Goal: Information Seeking & Learning: Learn about a topic

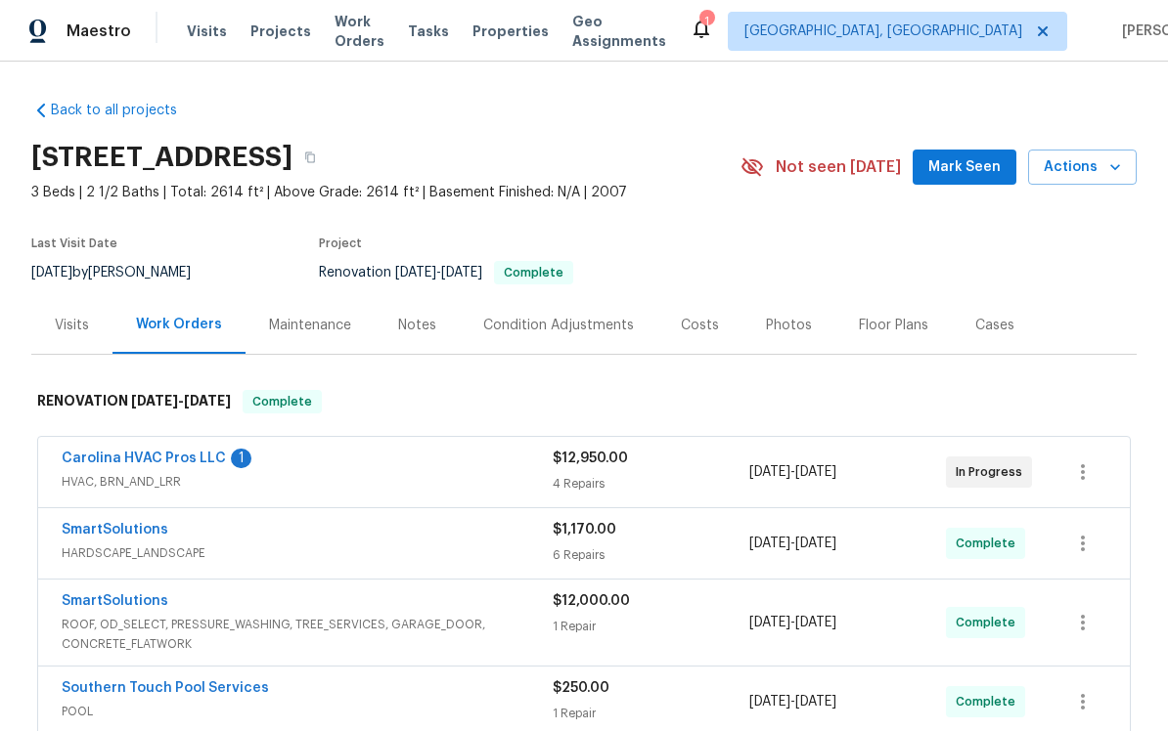
click at [782, 312] on div "Photos" at bounding box center [788, 325] width 93 height 58
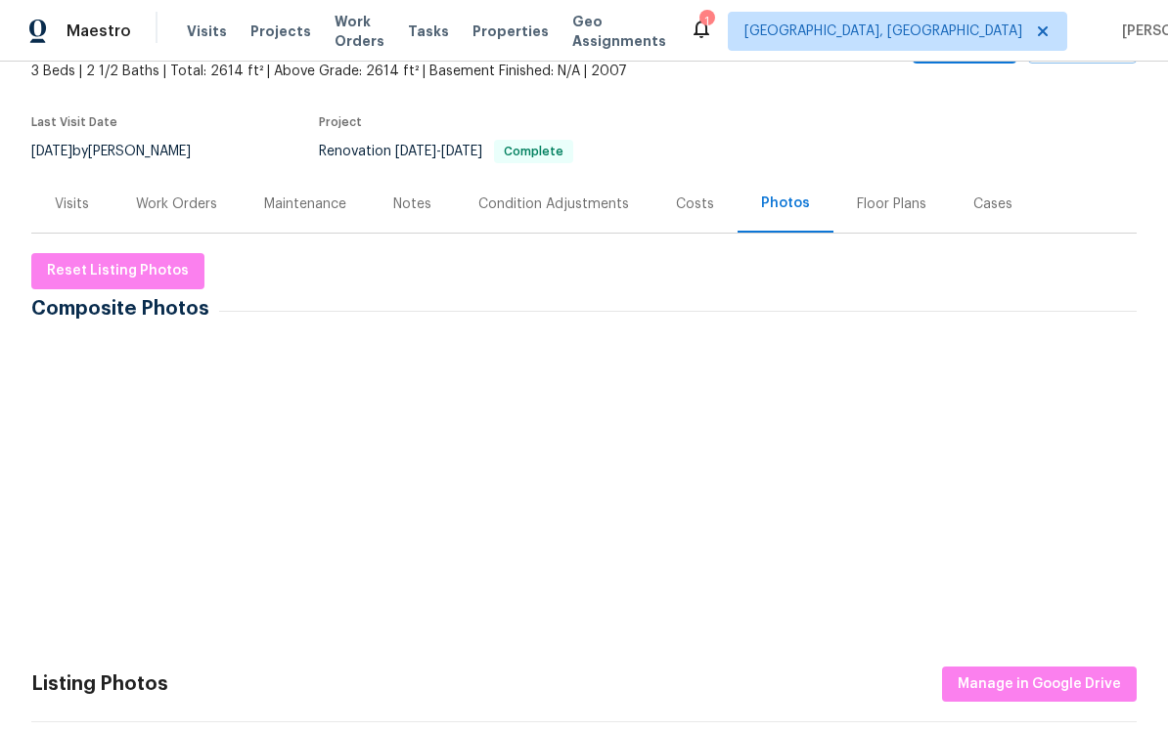
scroll to position [122, 0]
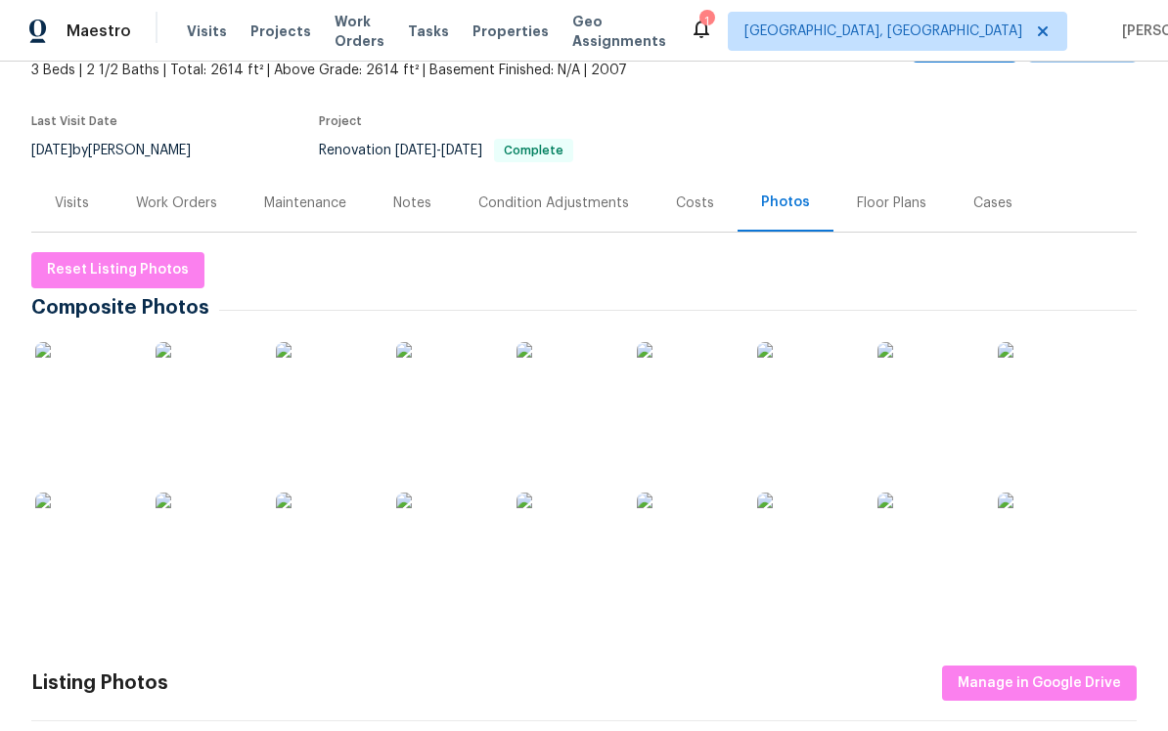
click at [62, 384] on img at bounding box center [84, 391] width 98 height 98
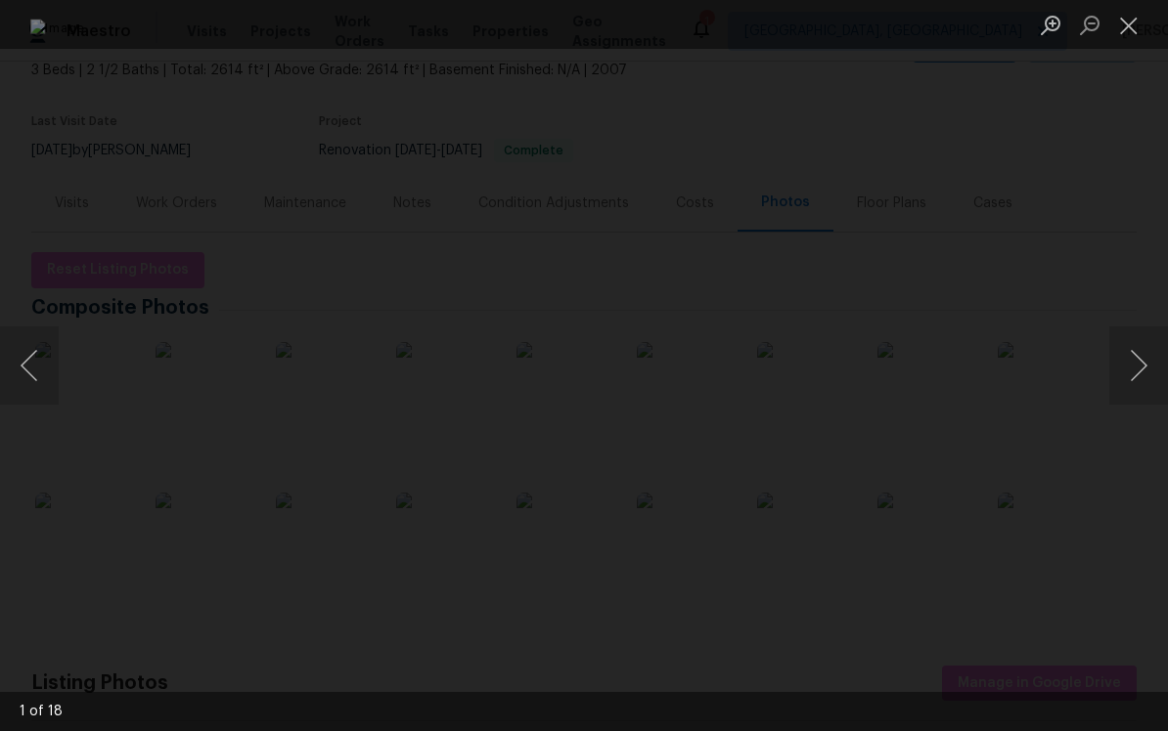
click at [1116, 364] on button "Next image" at bounding box center [1138, 366] width 59 height 78
click at [1113, 359] on button "Next image" at bounding box center [1138, 366] width 59 height 78
click at [1108, 355] on div "Lightbox" at bounding box center [584, 365] width 1168 height 731
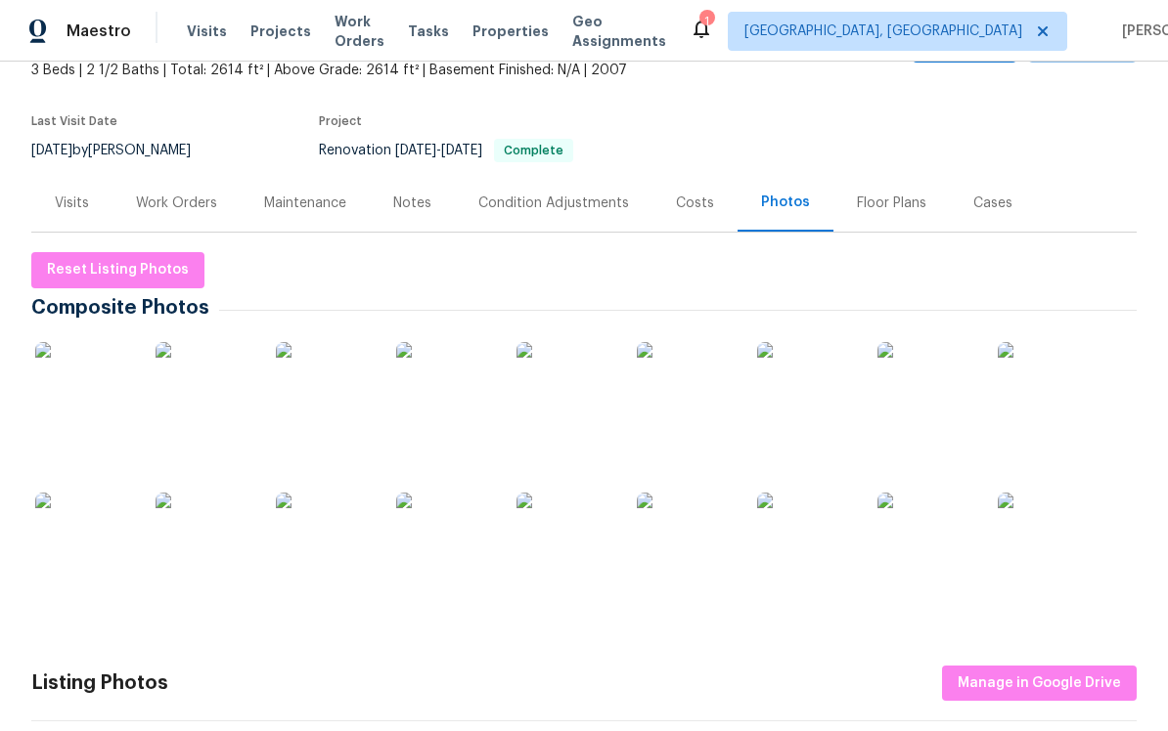
click at [88, 373] on img at bounding box center [84, 391] width 98 height 98
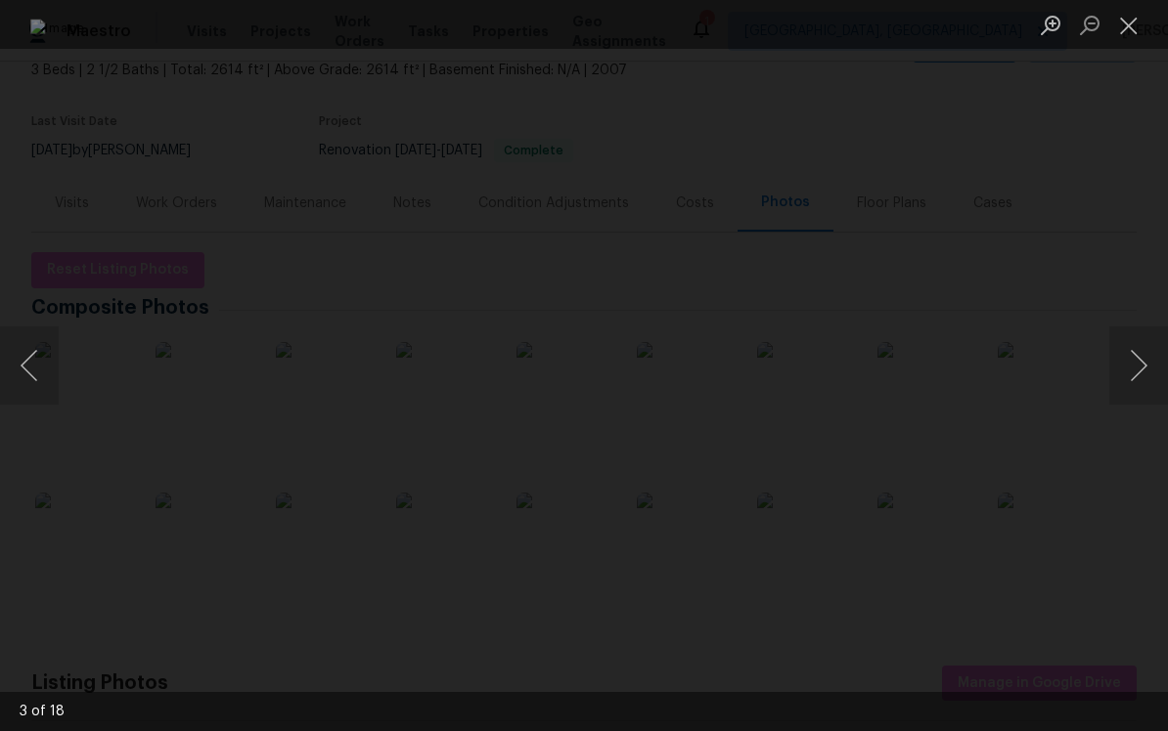
click at [1132, 368] on button "Next image" at bounding box center [1138, 366] width 59 height 78
click at [1127, 359] on button "Next image" at bounding box center [1138, 366] width 59 height 78
click at [1132, 360] on button "Next image" at bounding box center [1138, 366] width 59 height 78
click at [1129, 361] on button "Next image" at bounding box center [1138, 366] width 59 height 78
click at [1125, 356] on button "Next image" at bounding box center [1138, 366] width 59 height 78
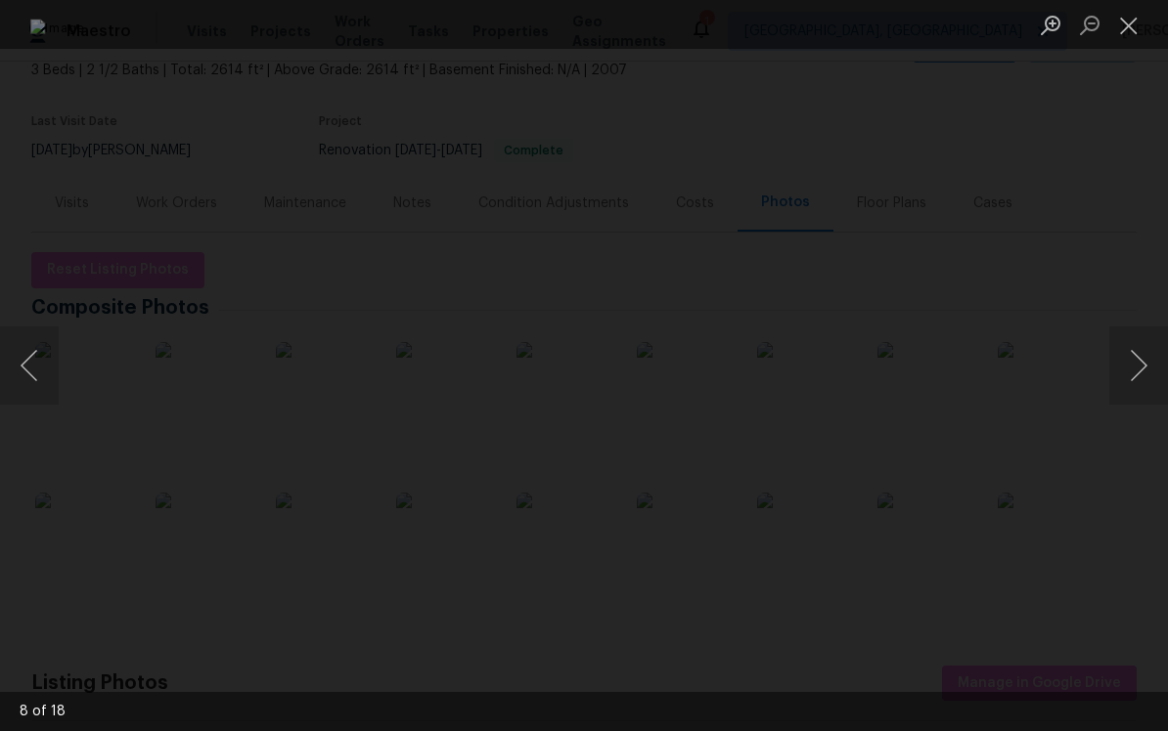
click at [1125, 356] on button "Next image" at bounding box center [1138, 366] width 59 height 78
click at [1127, 362] on button "Next image" at bounding box center [1138, 366] width 59 height 78
click at [1125, 364] on button "Next image" at bounding box center [1138, 366] width 59 height 78
click at [1125, 362] on button "Next image" at bounding box center [1138, 366] width 59 height 78
click at [1133, 361] on button "Next image" at bounding box center [1138, 366] width 59 height 78
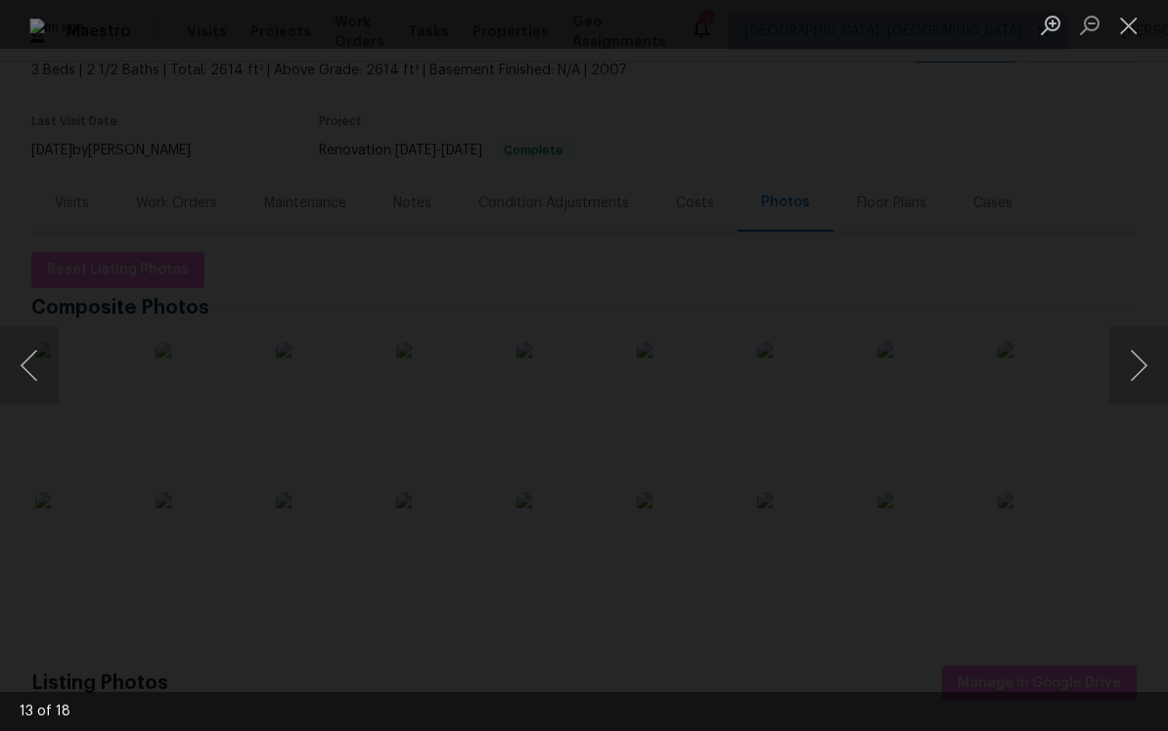
click at [1134, 361] on button "Next image" at bounding box center [1138, 366] width 59 height 78
click at [1127, 363] on button "Next image" at bounding box center [1138, 366] width 59 height 78
click at [1126, 362] on button "Next image" at bounding box center [1138, 366] width 59 height 78
click at [1117, 33] on button "Close lightbox" at bounding box center [1128, 25] width 39 height 34
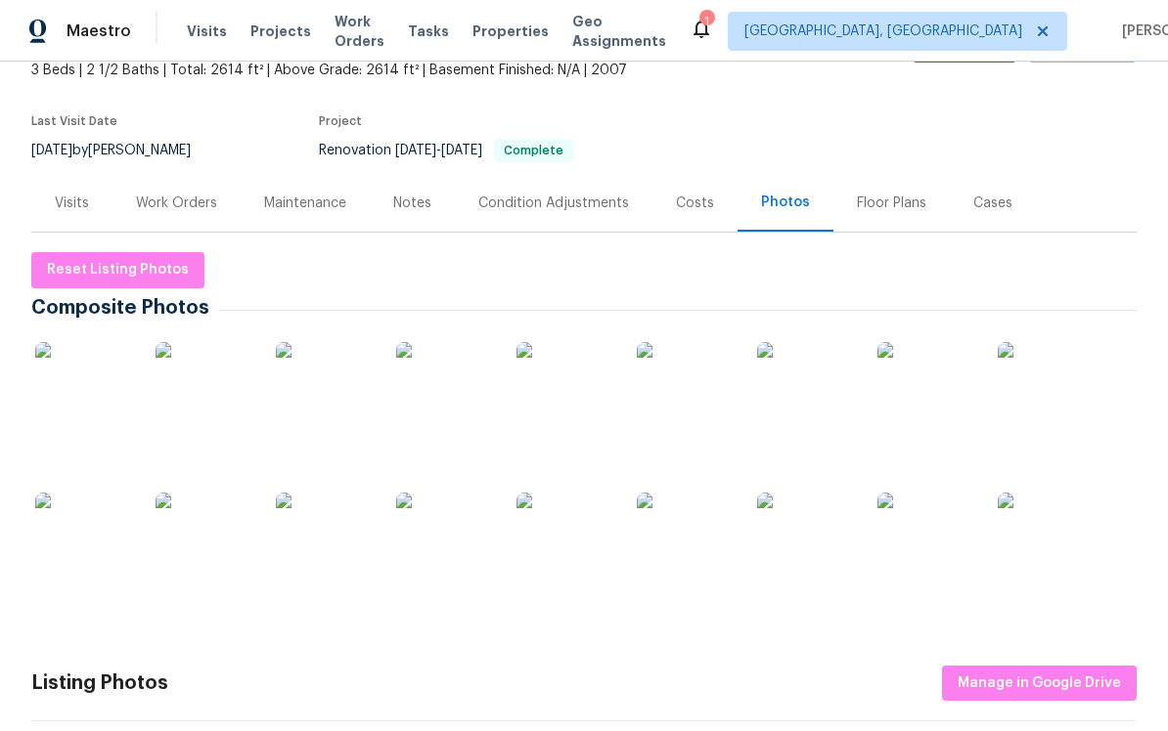
click at [681, 200] on div "Costs" at bounding box center [695, 204] width 38 height 20
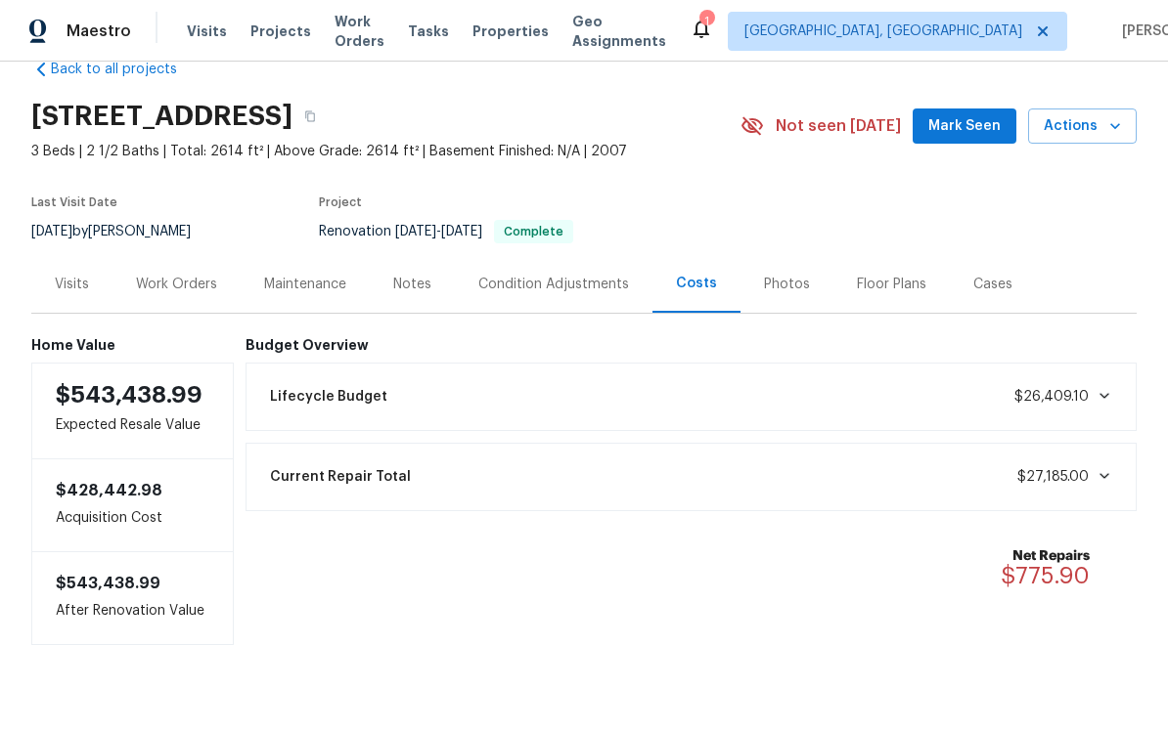
click at [154, 280] on div "Work Orders" at bounding box center [176, 285] width 81 height 20
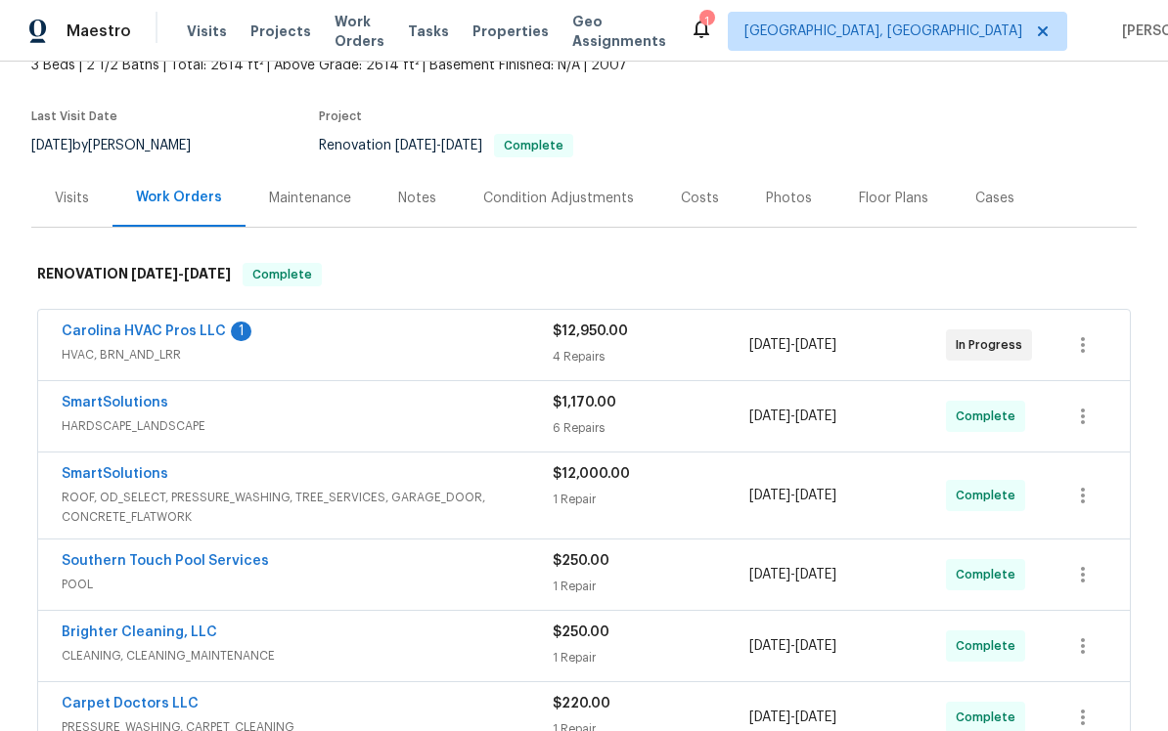
scroll to position [140, 0]
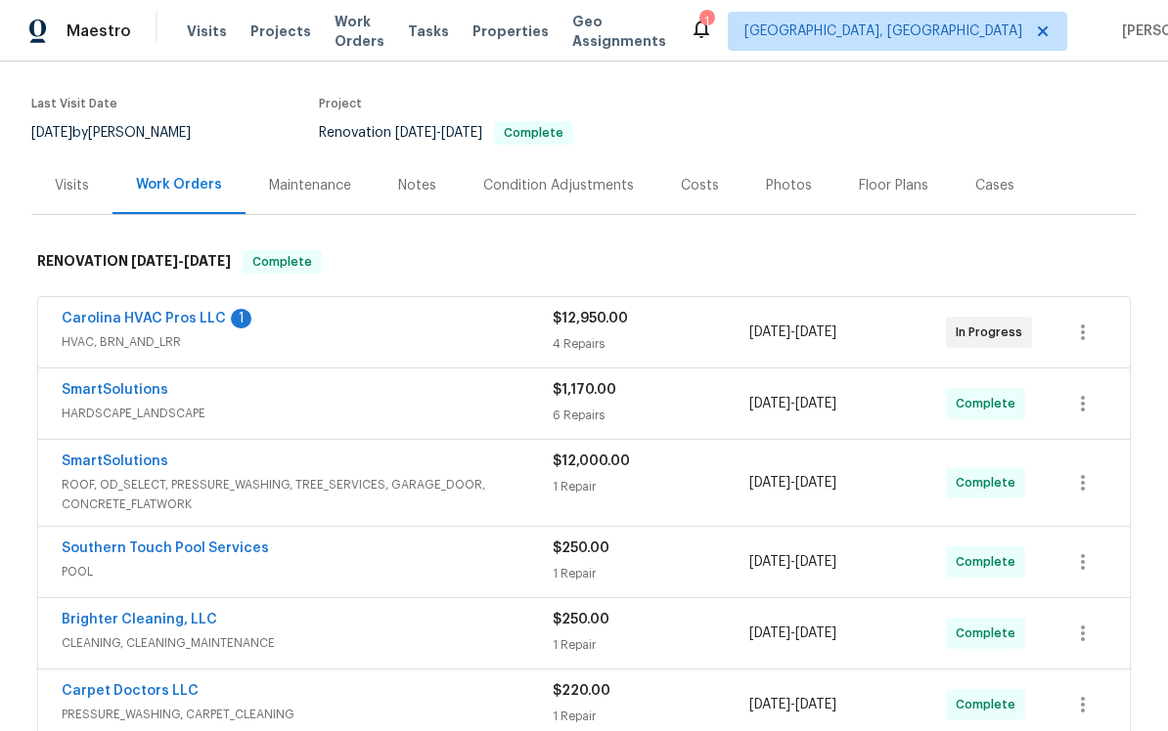
click at [357, 328] on div "Carolina HVAC Pros LLC 1" at bounding box center [307, 320] width 491 height 23
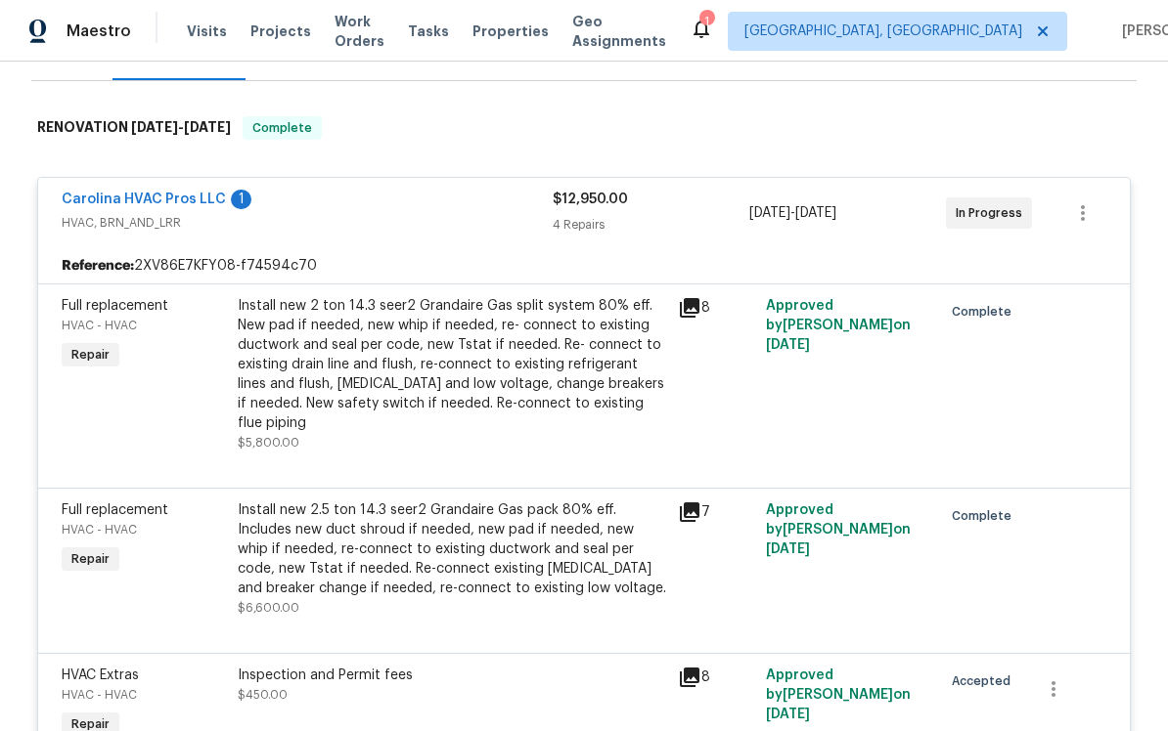
scroll to position [270, 0]
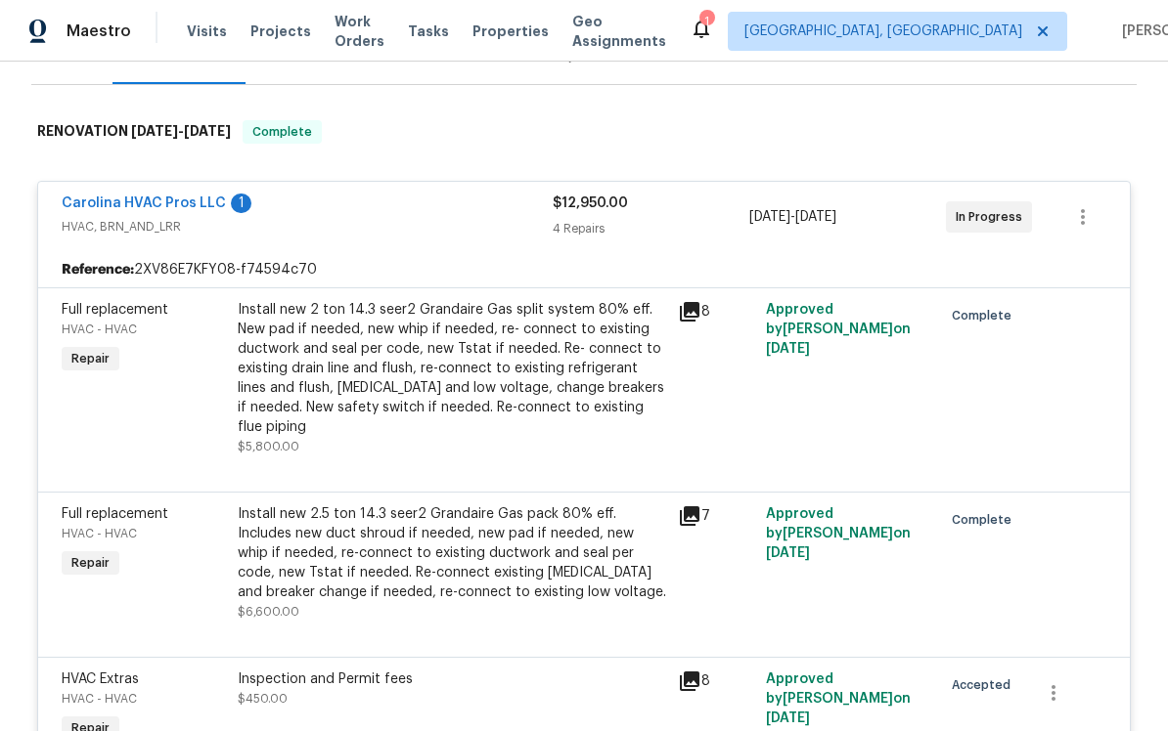
click at [270, 564] on div "Install new 2.5 ton 14.3 seer2 Grandaire Gas pack 80% eﬀ. Includes new duct shr…" at bounding box center [452, 554] width 428 height 98
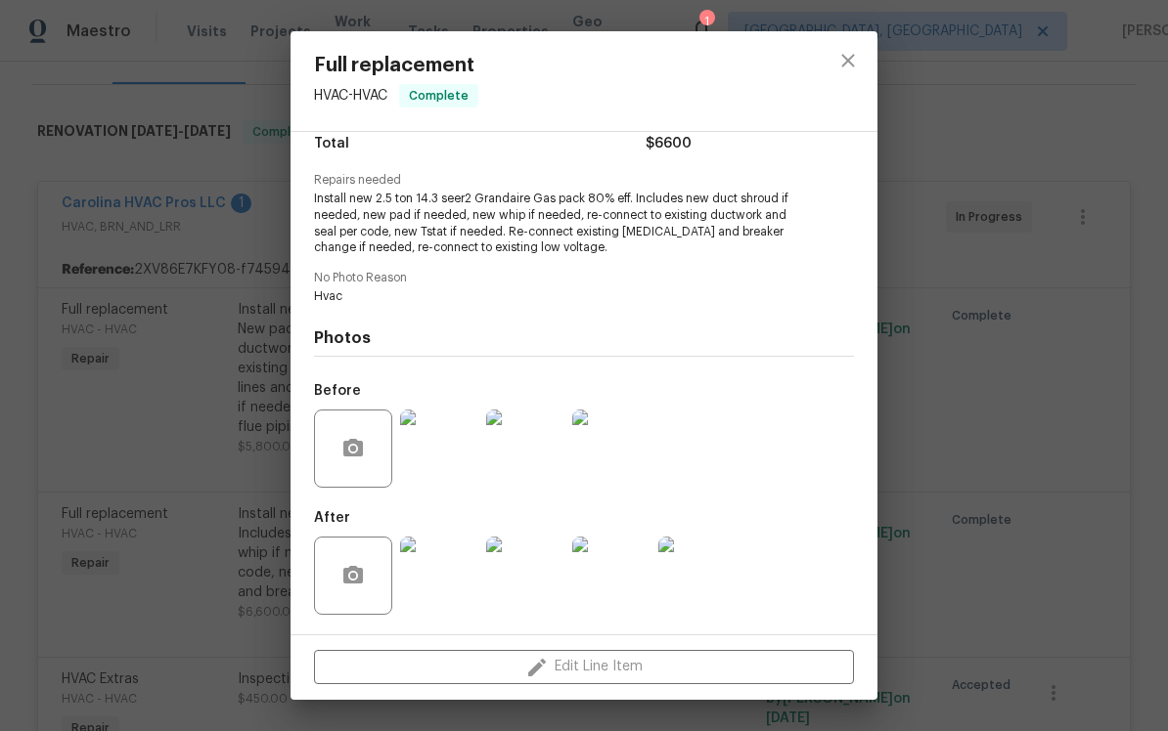
scroll to position [172, 0]
click at [436, 458] on img at bounding box center [439, 449] width 78 height 78
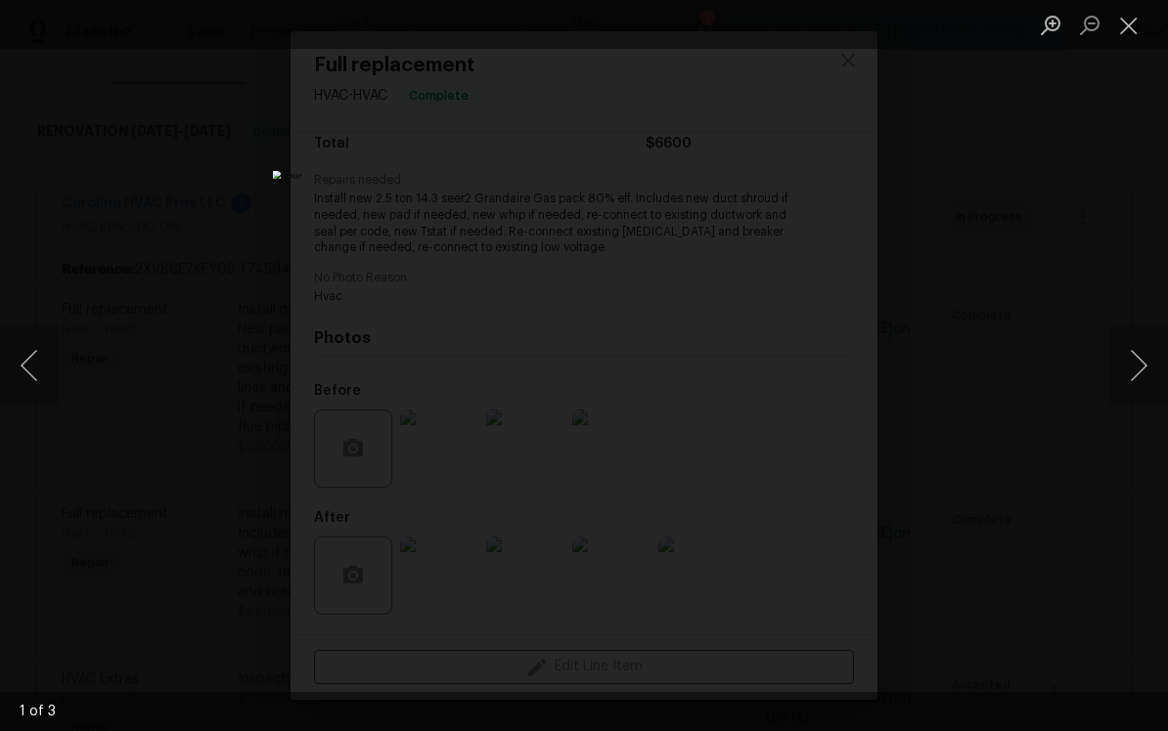
click at [1015, 310] on div "Lightbox" at bounding box center [584, 365] width 1168 height 731
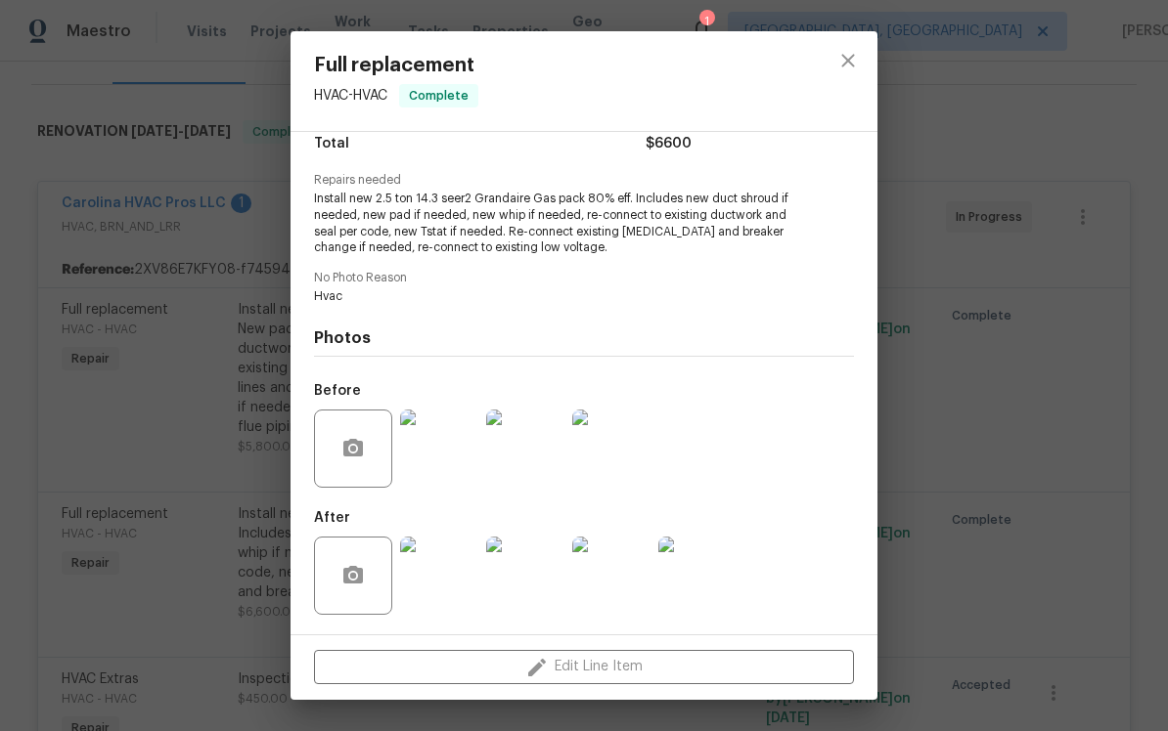
click at [444, 565] on img at bounding box center [439, 576] width 78 height 78
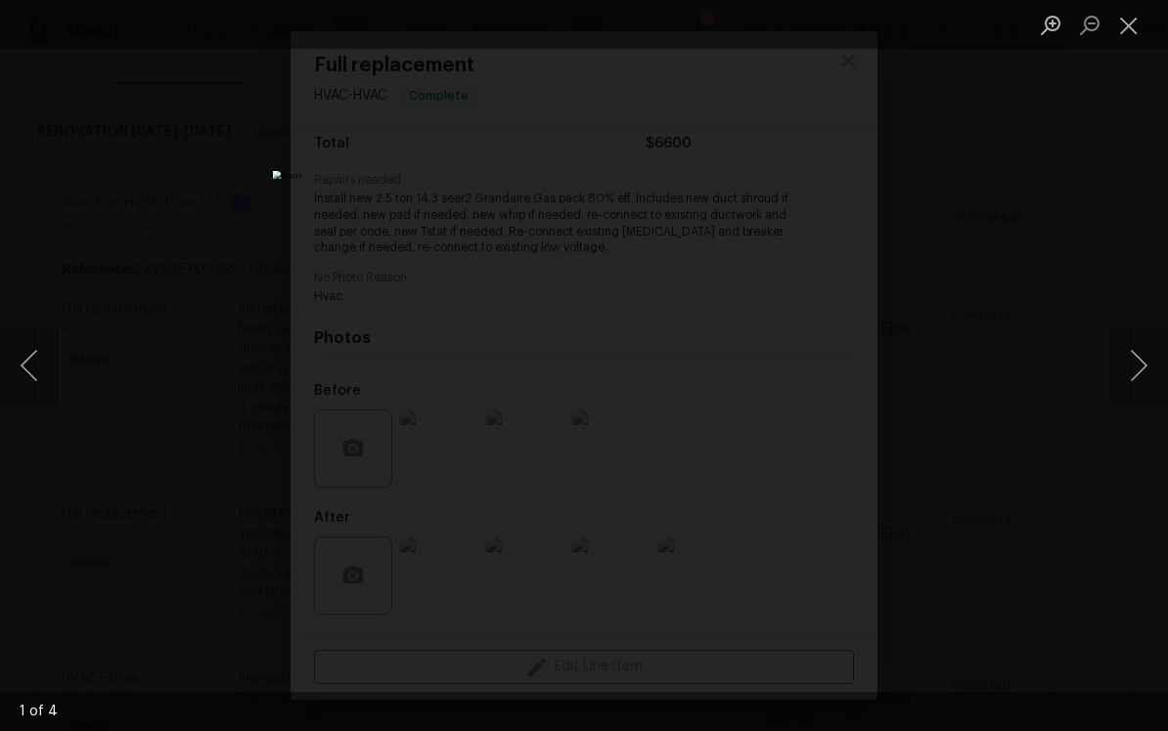
click at [1137, 364] on button "Next image" at bounding box center [1138, 366] width 59 height 78
click at [1135, 356] on button "Next image" at bounding box center [1138, 366] width 59 height 78
click at [1137, 370] on button "Next image" at bounding box center [1138, 366] width 59 height 78
click at [1127, 27] on button "Close lightbox" at bounding box center [1128, 25] width 39 height 34
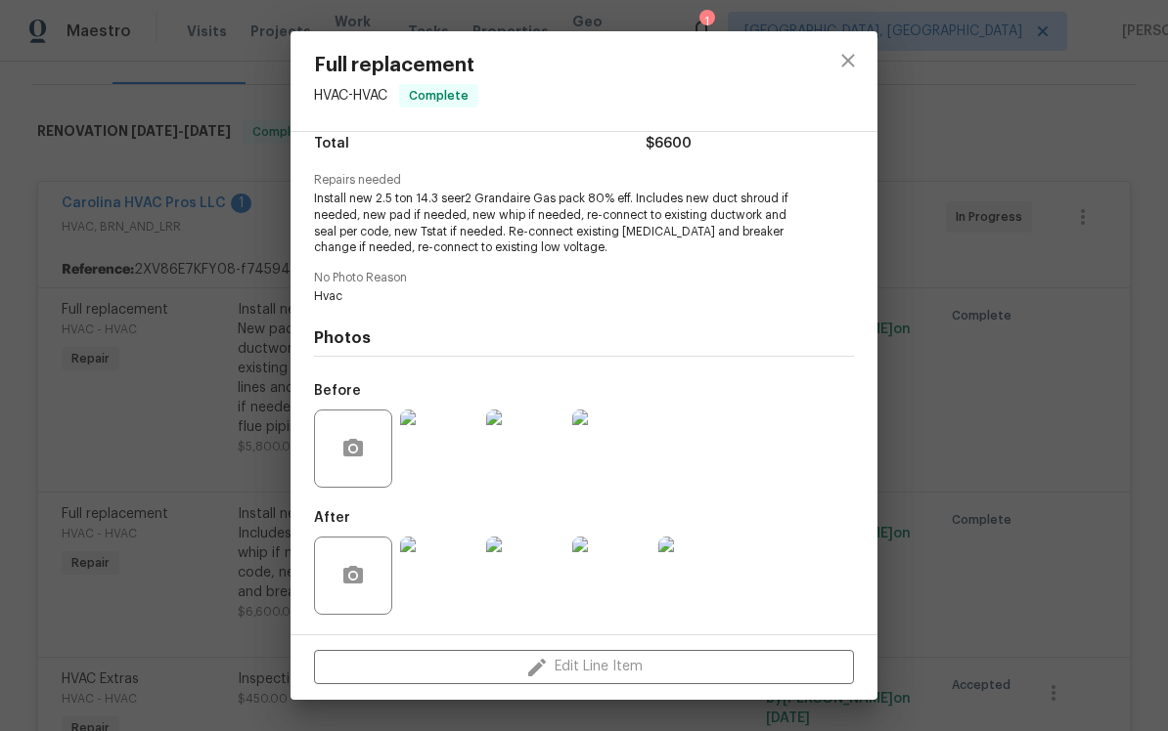
click at [886, 90] on div "Full replacement HVAC - HVAC Complete Vendor Carolina HVAC Pros LLC Account Cat…" at bounding box center [584, 365] width 1168 height 731
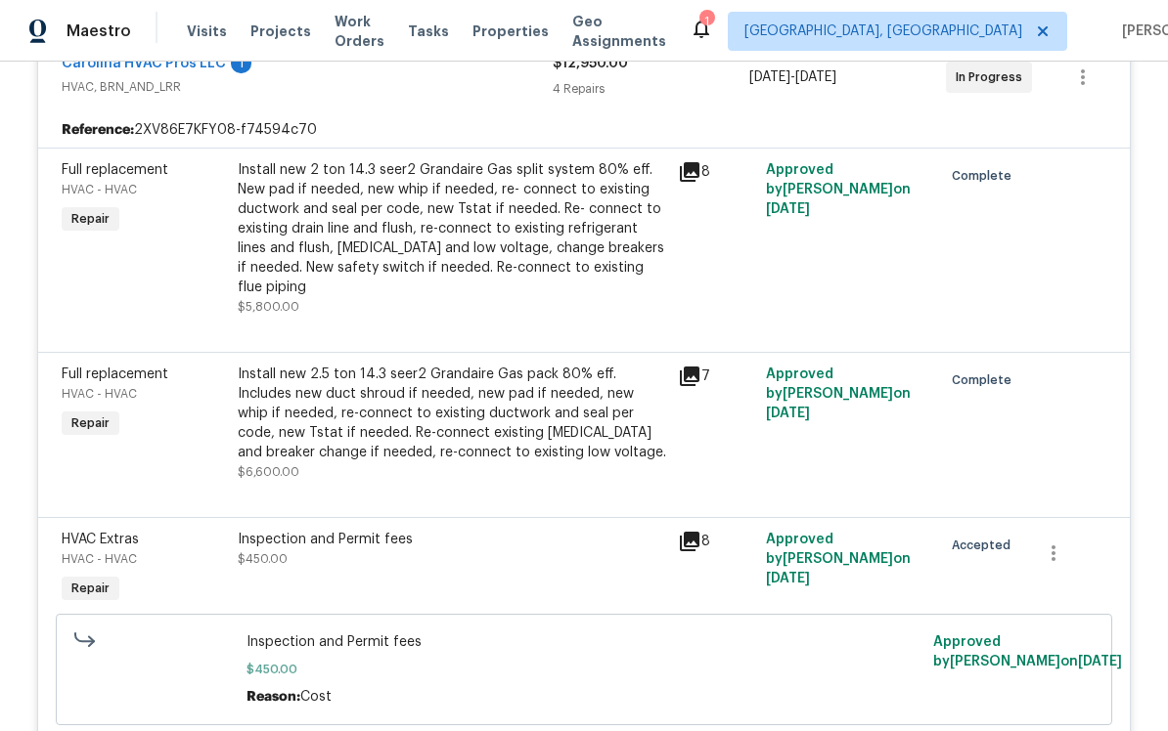
scroll to position [423, 0]
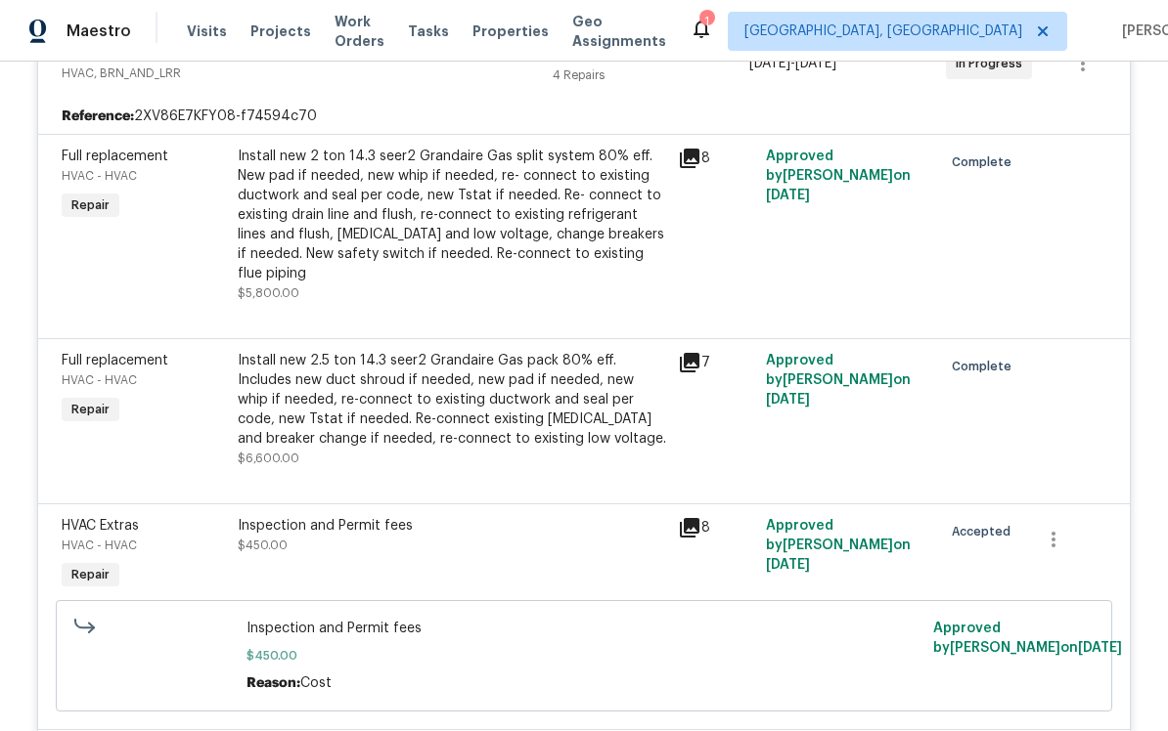
click at [583, 414] on div "Install new 2.5 ton 14.3 seer2 Grandaire Gas pack 80% eﬀ. Includes new duct shr…" at bounding box center [452, 400] width 428 height 98
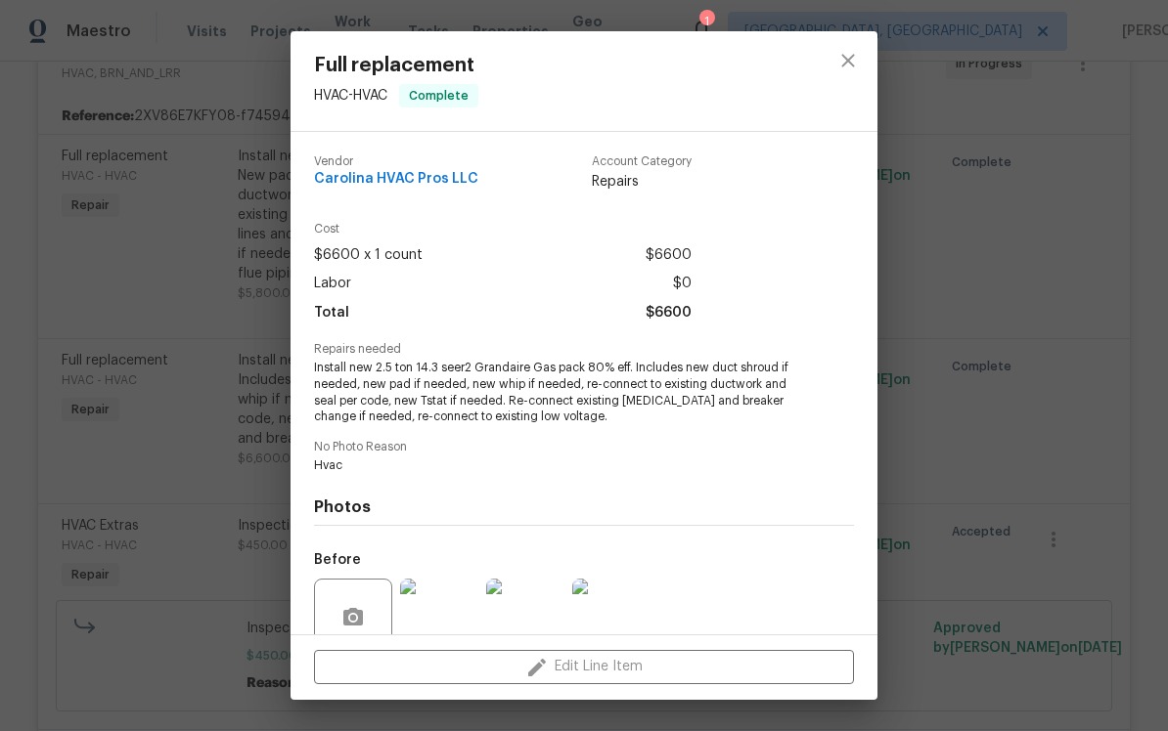
scroll to position [129, 0]
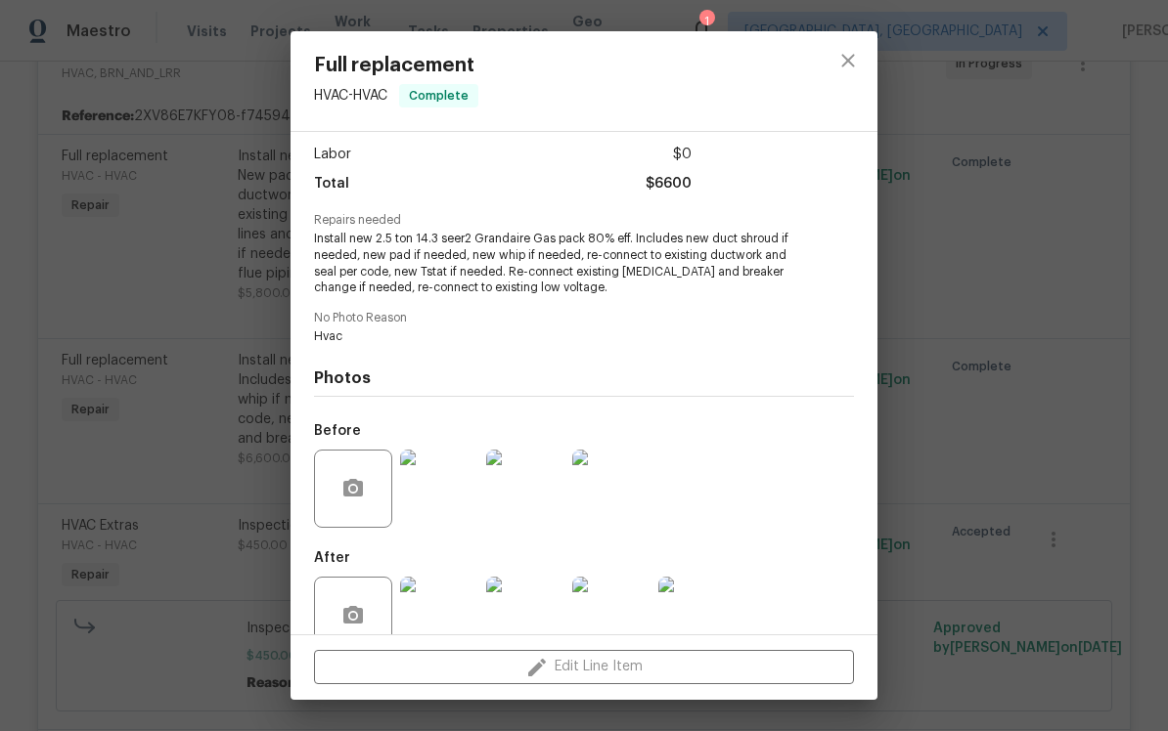
click at [432, 511] on img at bounding box center [439, 489] width 78 height 78
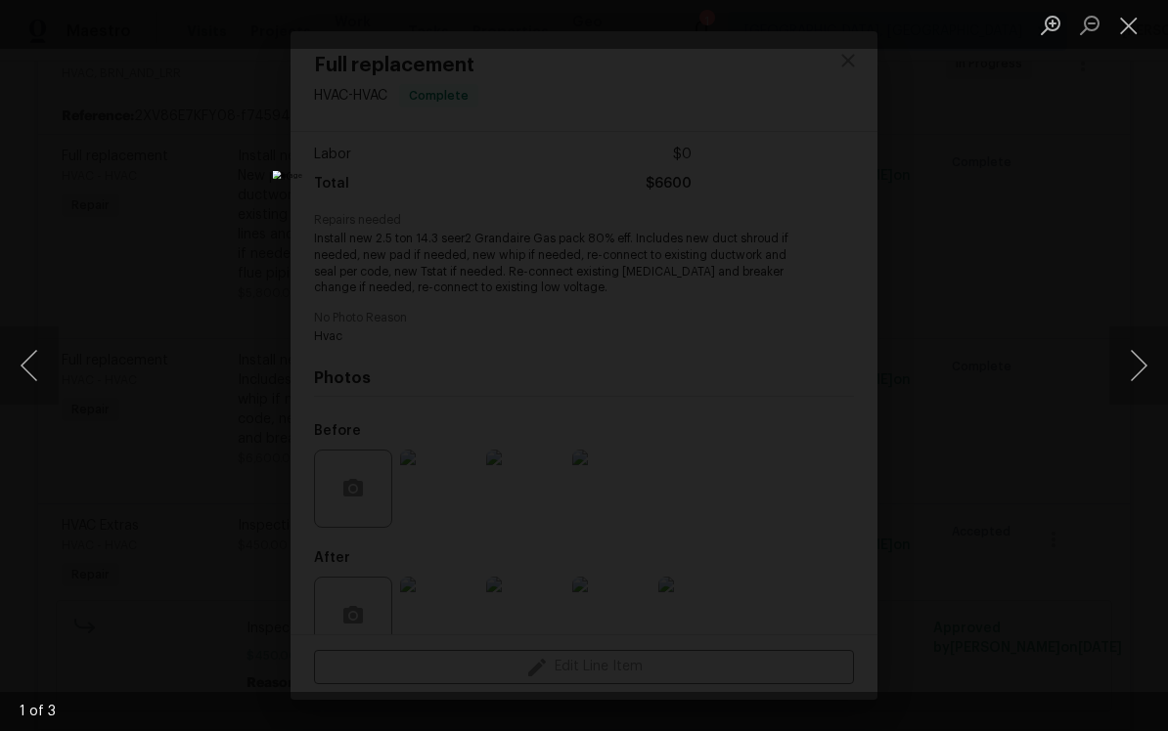
click at [1123, 359] on button "Next image" at bounding box center [1138, 366] width 59 height 78
click at [1129, 364] on button "Next image" at bounding box center [1138, 366] width 59 height 78
click at [1125, 30] on button "Close lightbox" at bounding box center [1128, 25] width 39 height 34
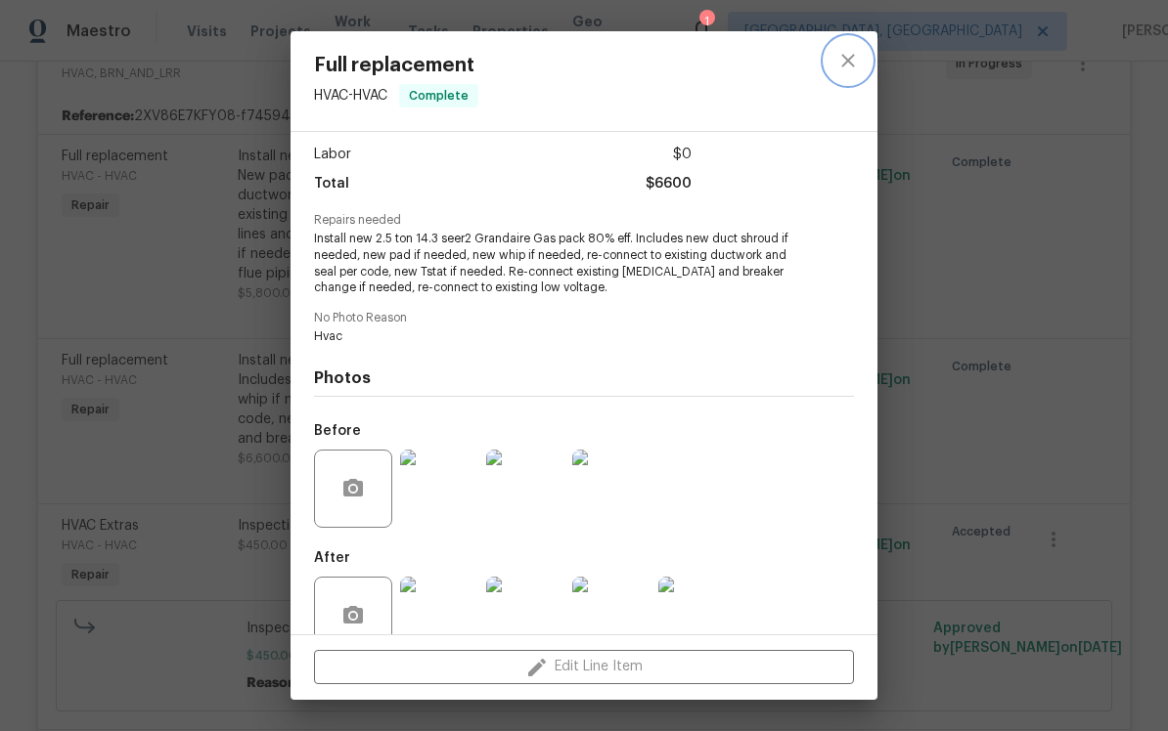
click at [848, 68] on icon "close" at bounding box center [847, 60] width 23 height 23
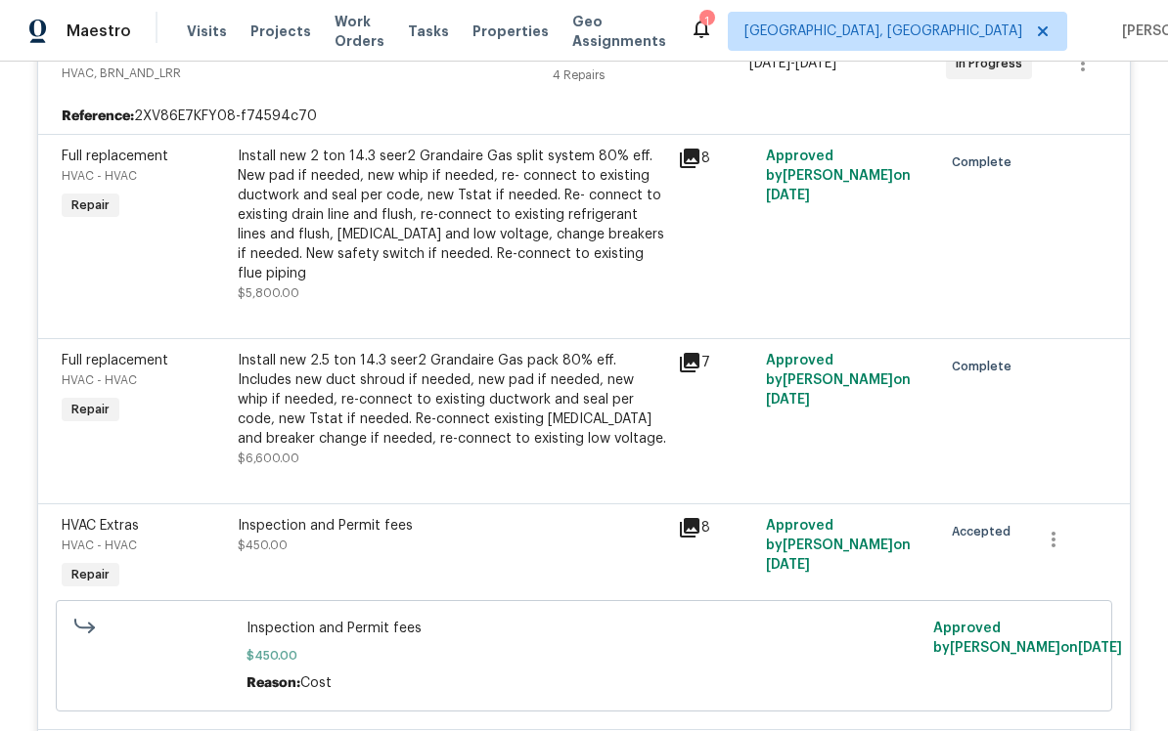
click at [513, 205] on div "Install new 2 ton 14.3 seer2 Grandaire Gas split system 80% eﬀ. New pad if need…" at bounding box center [452, 215] width 428 height 137
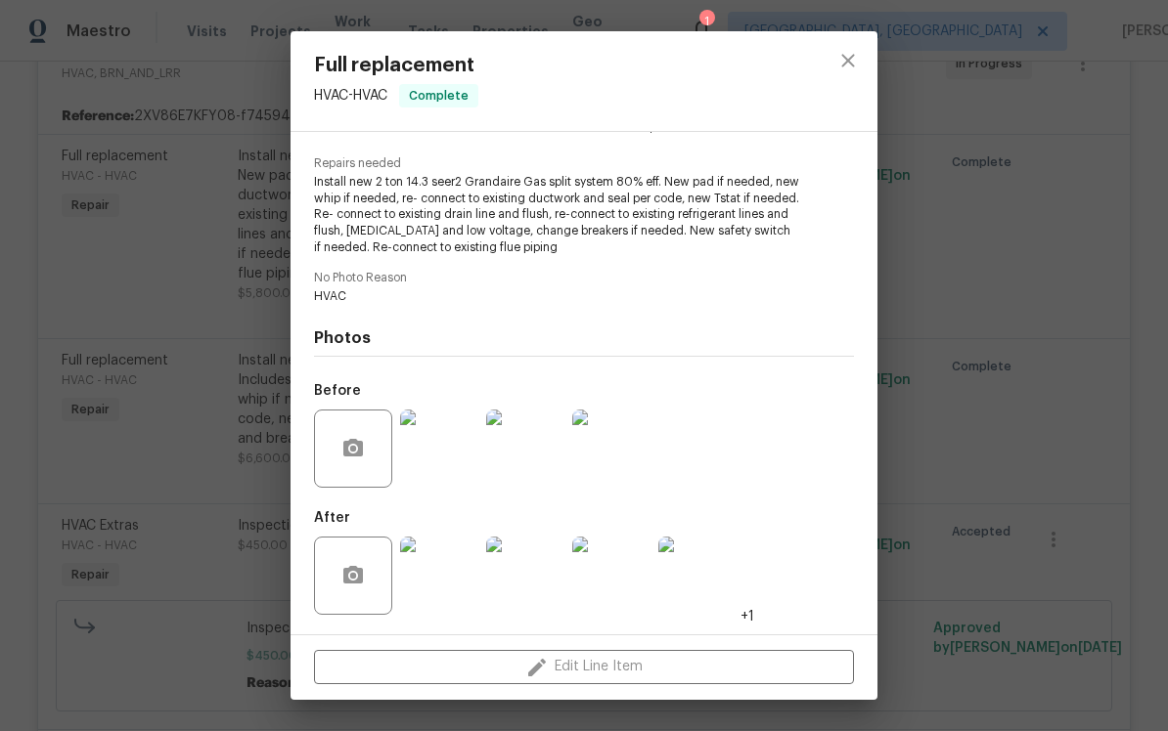
scroll to position [188, 0]
click at [433, 462] on img at bounding box center [439, 449] width 78 height 78
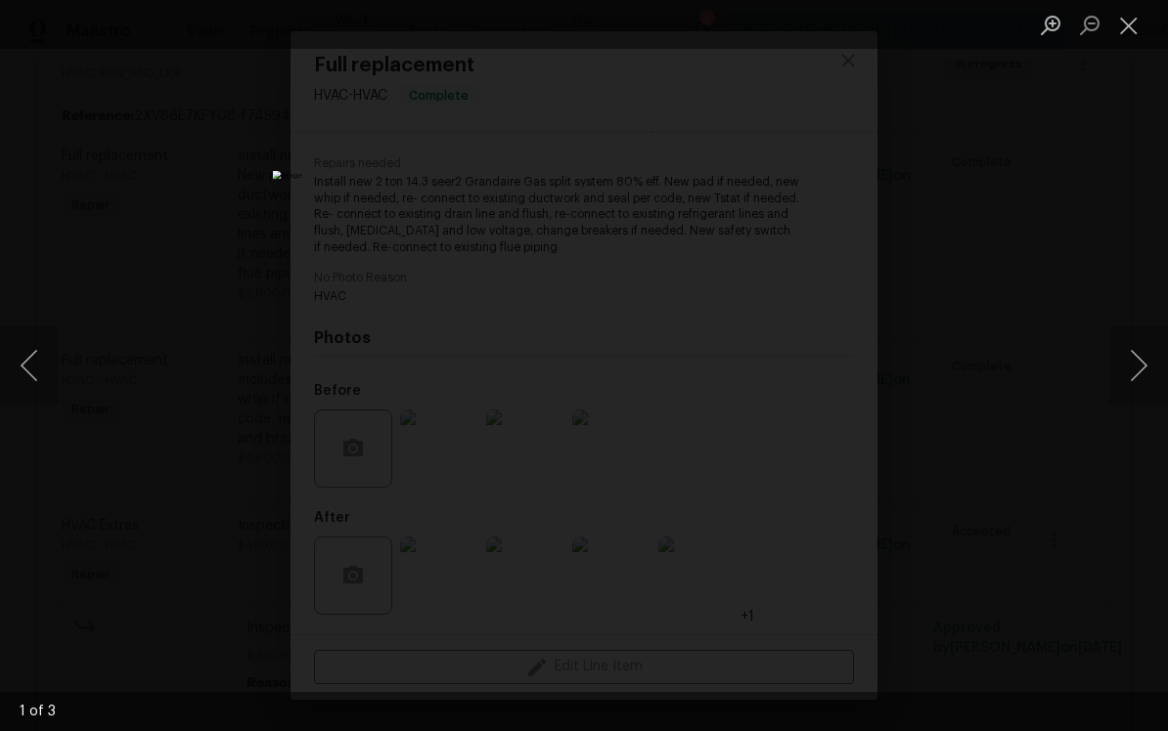
click at [1125, 364] on button "Next image" at bounding box center [1138, 366] width 59 height 78
click at [1134, 364] on button "Next image" at bounding box center [1138, 366] width 59 height 78
click at [1135, 360] on button "Next image" at bounding box center [1138, 366] width 59 height 78
click at [1113, 32] on button "Close lightbox" at bounding box center [1128, 25] width 39 height 34
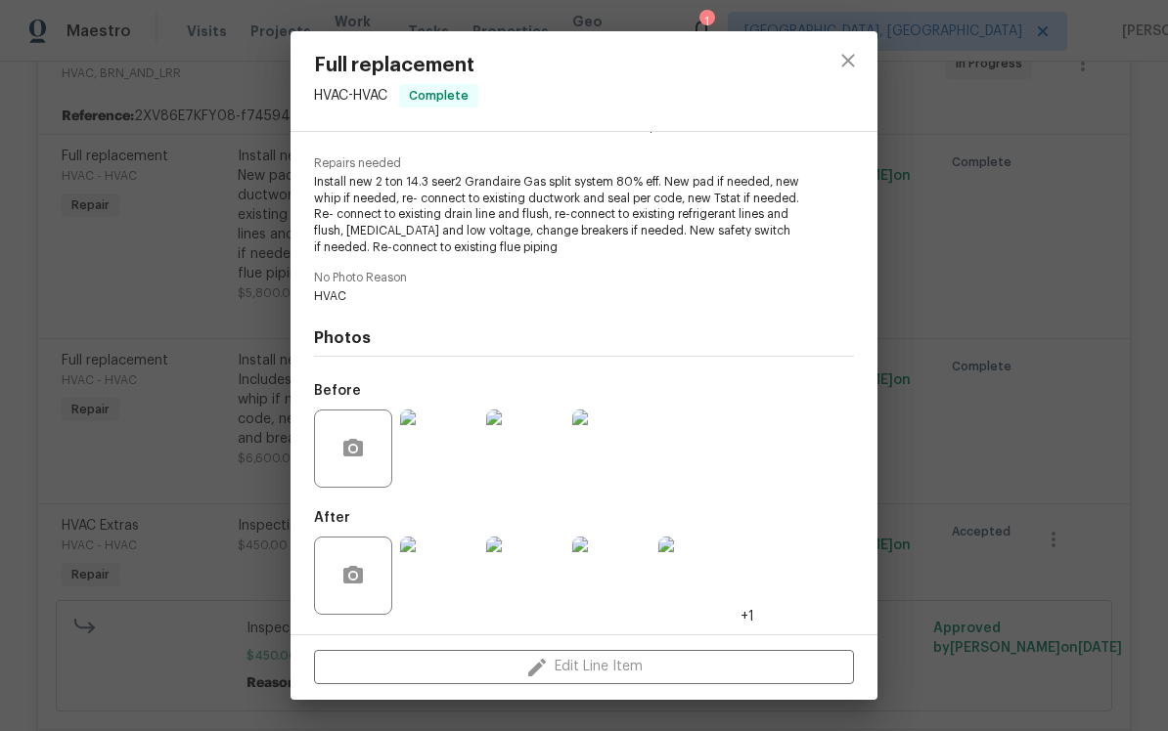
click at [428, 566] on img at bounding box center [439, 576] width 78 height 78
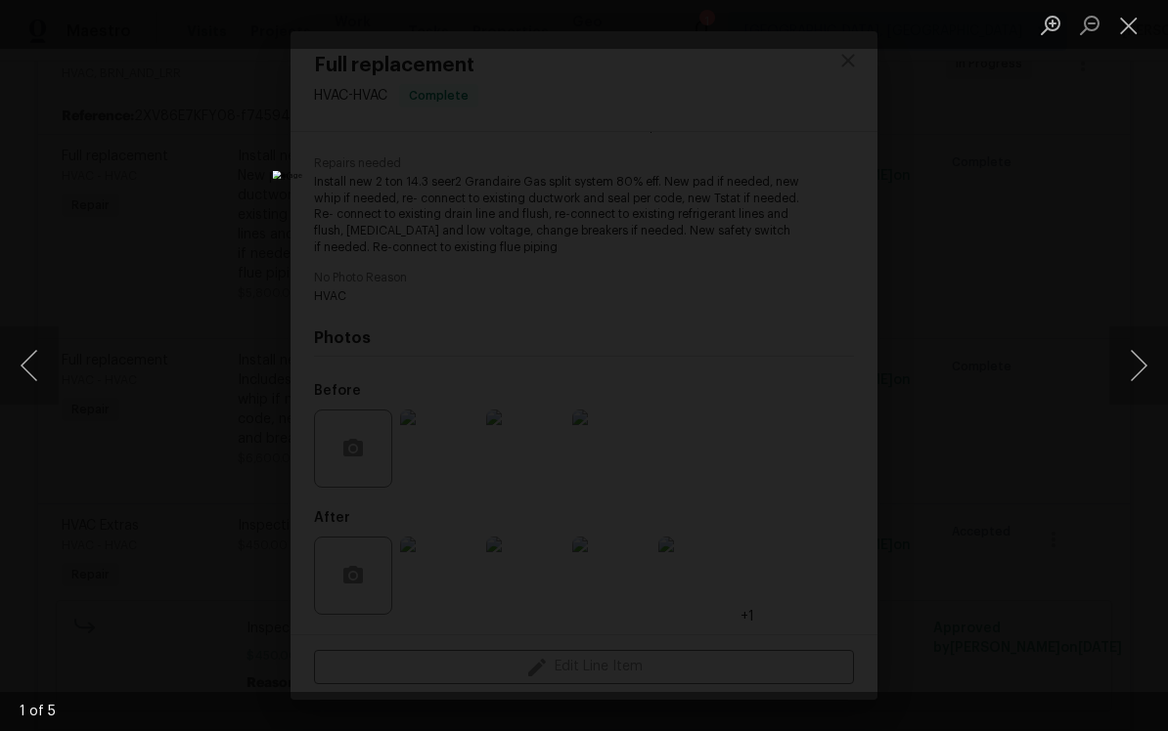
click at [1131, 366] on button "Next image" at bounding box center [1138, 366] width 59 height 78
click at [1117, 360] on button "Next image" at bounding box center [1138, 366] width 59 height 78
click at [1140, 355] on button "Next image" at bounding box center [1138, 366] width 59 height 78
click at [1136, 362] on button "Next image" at bounding box center [1138, 366] width 59 height 78
click at [1134, 364] on button "Next image" at bounding box center [1138, 366] width 59 height 78
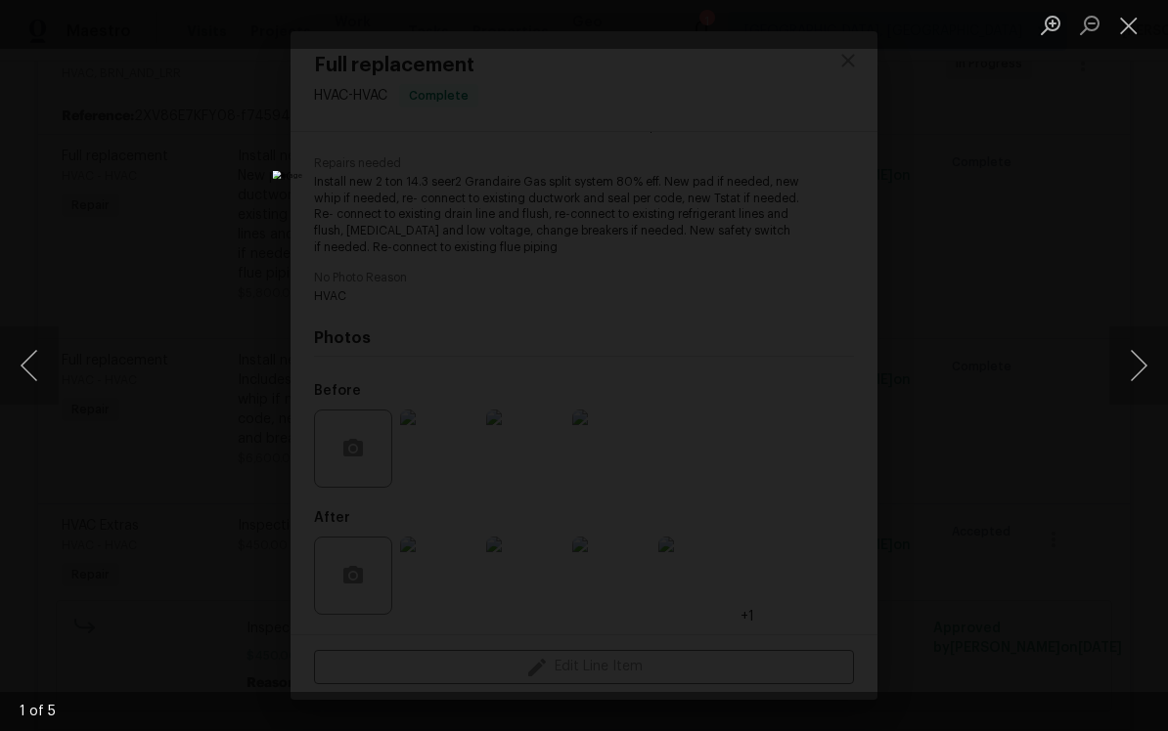
click at [1143, 360] on button "Next image" at bounding box center [1138, 366] width 59 height 78
click at [1140, 359] on button "Next image" at bounding box center [1138, 366] width 59 height 78
click at [1111, 192] on div "Lightbox" at bounding box center [584, 365] width 1168 height 731
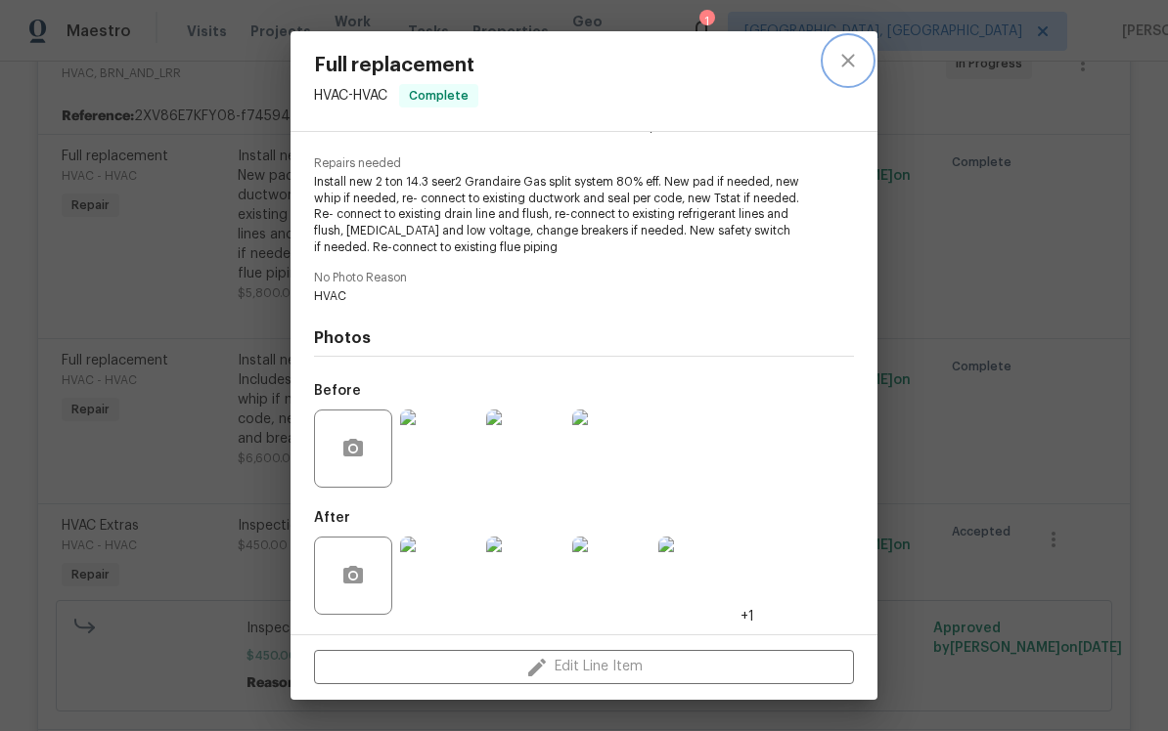
click at [833, 59] on button "close" at bounding box center [847, 60] width 47 height 47
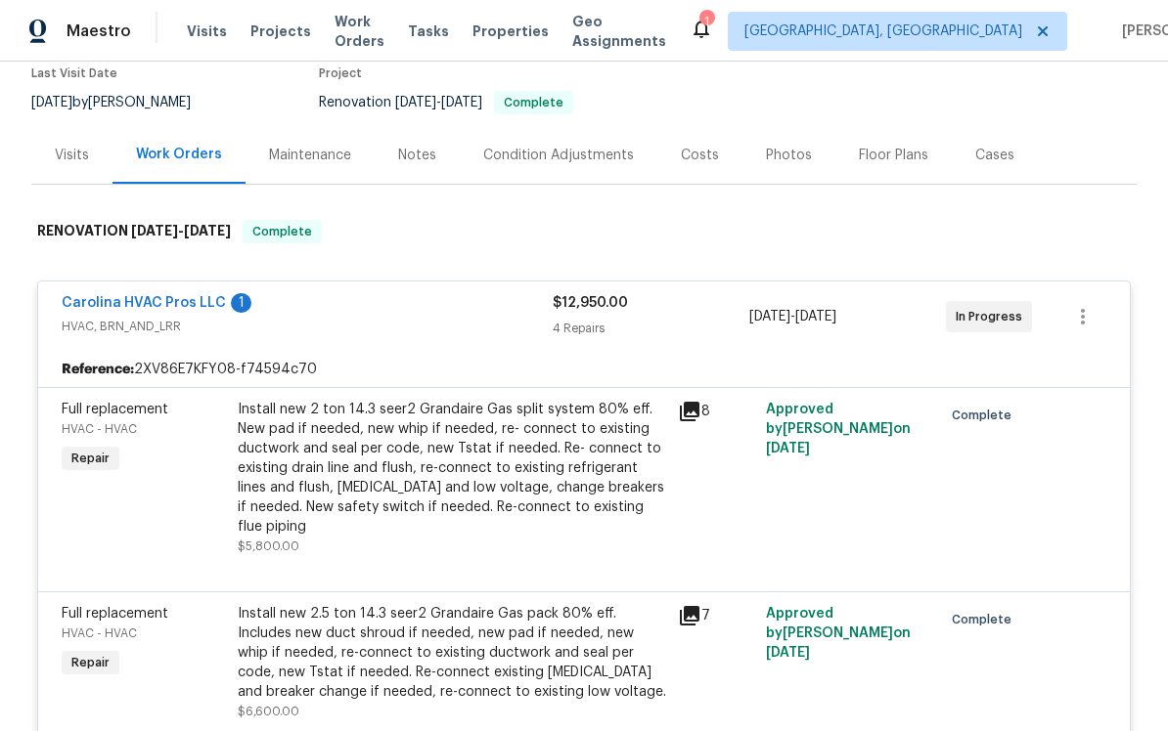
scroll to position [167, 0]
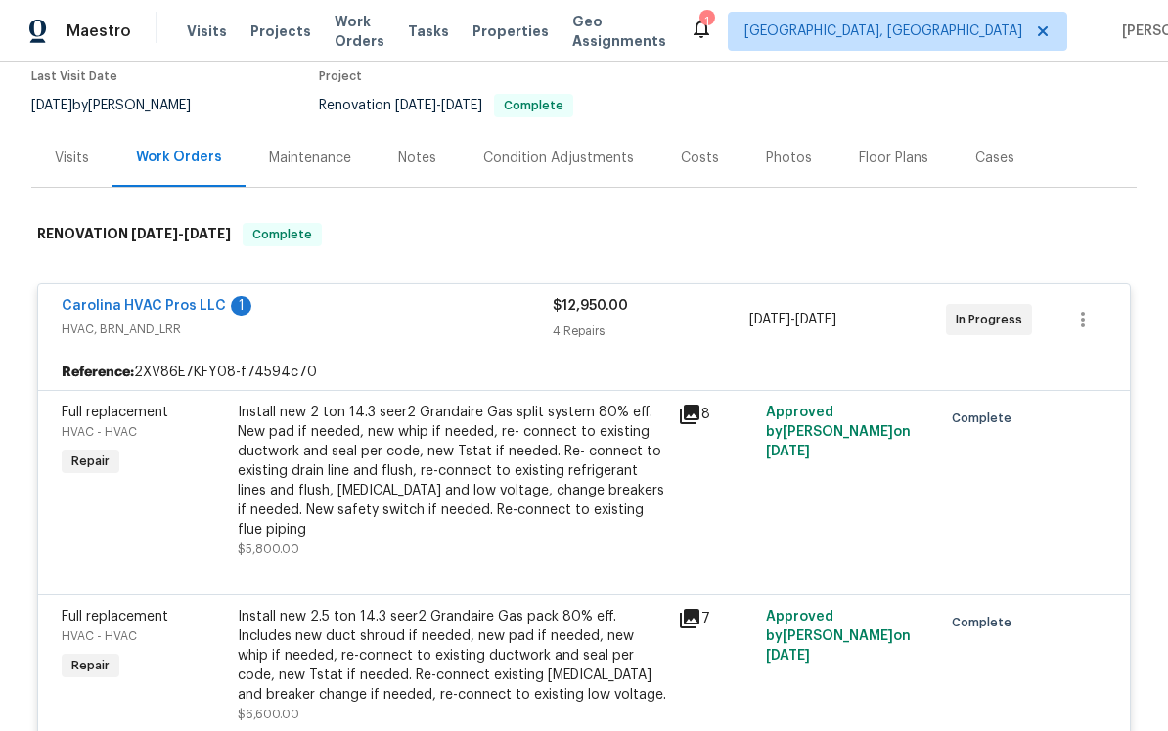
click at [485, 339] on div "Carolina HVAC Pros LLC 1 HVAC, BRN_AND_LRR" at bounding box center [307, 319] width 491 height 47
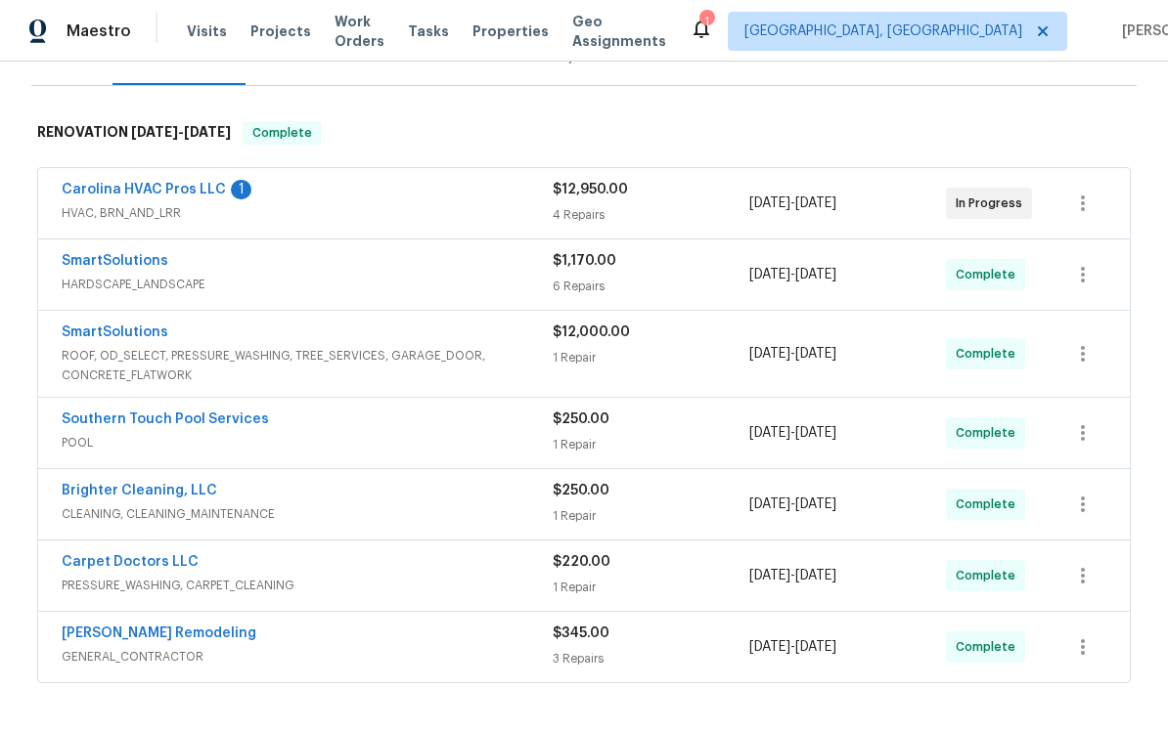
scroll to position [273, 0]
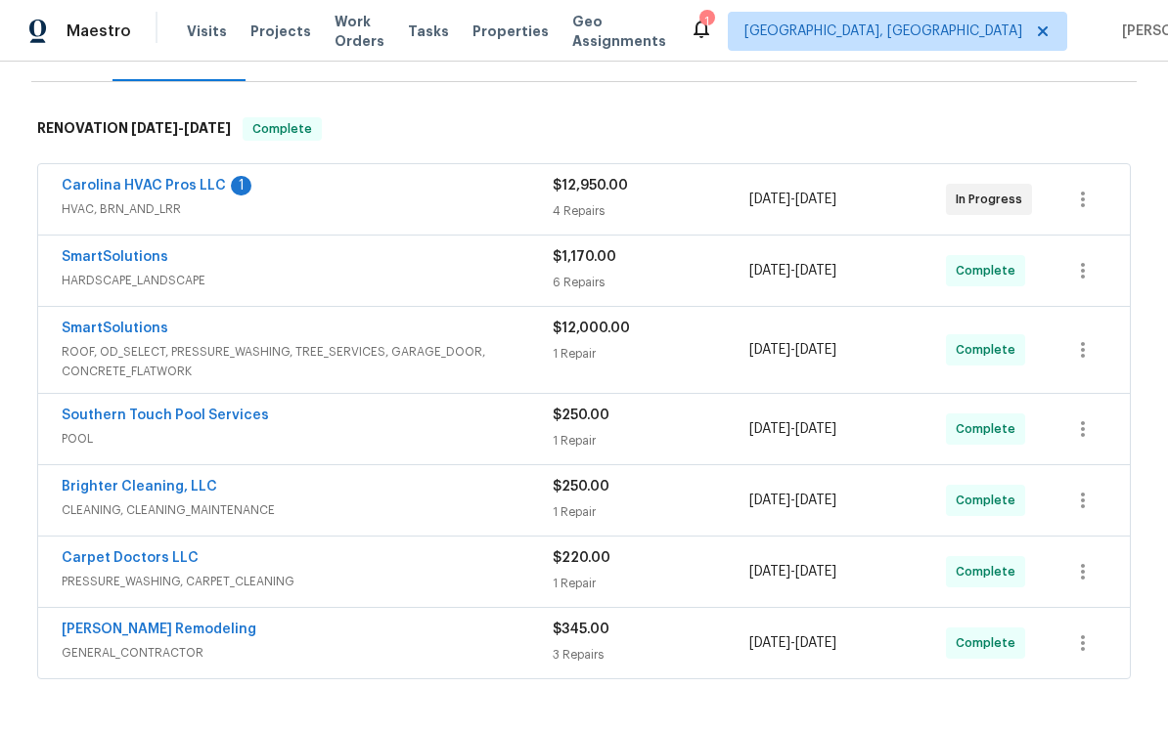
click at [685, 352] on div "1 Repair" at bounding box center [650, 354] width 197 height 20
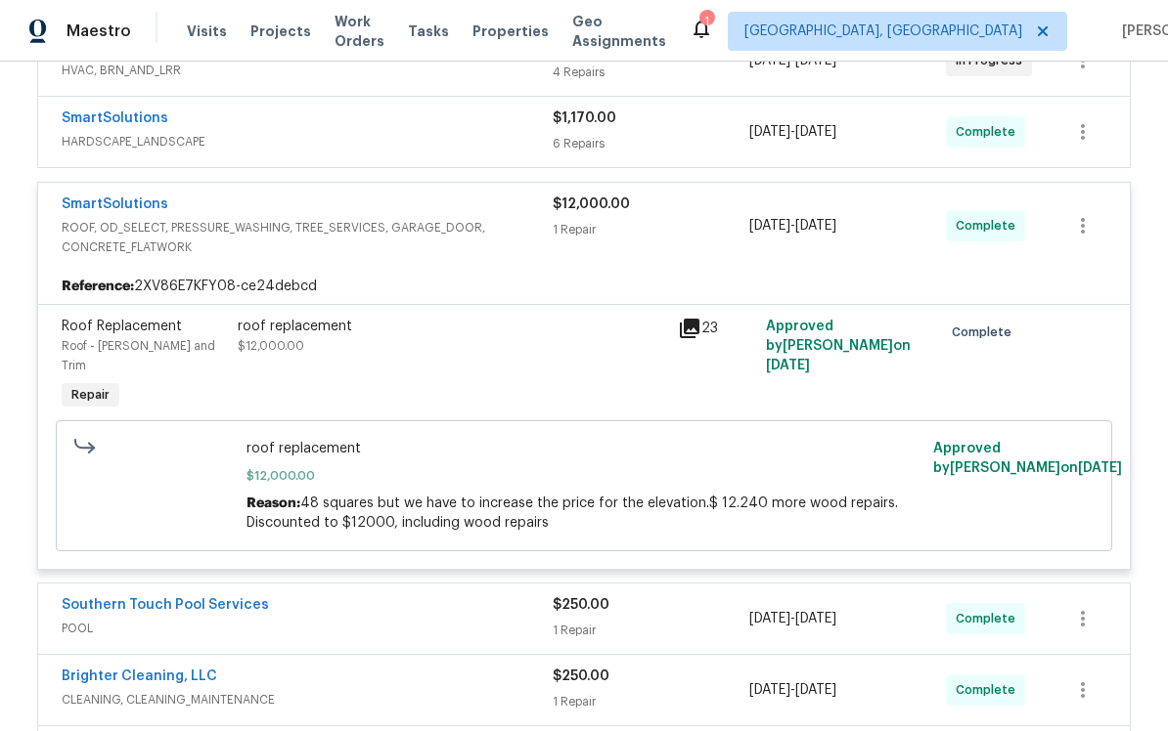
scroll to position [444, 0]
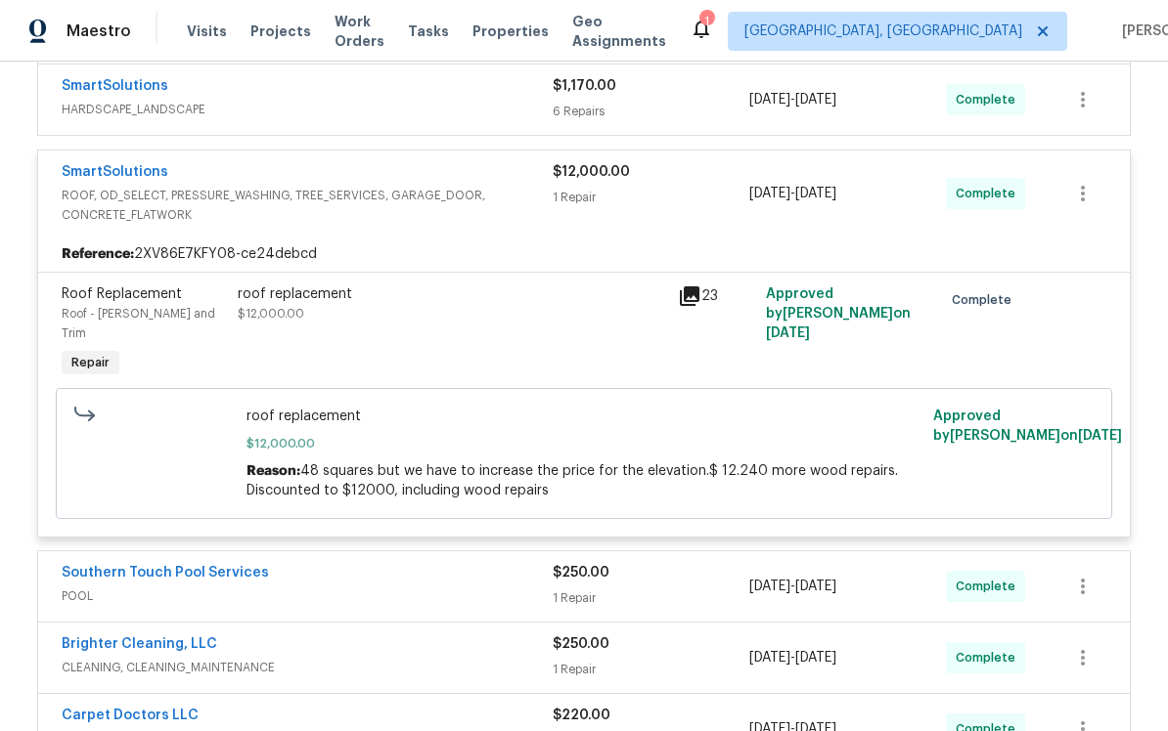
click at [636, 315] on div "roof replacement $12,000.00" at bounding box center [452, 304] width 428 height 39
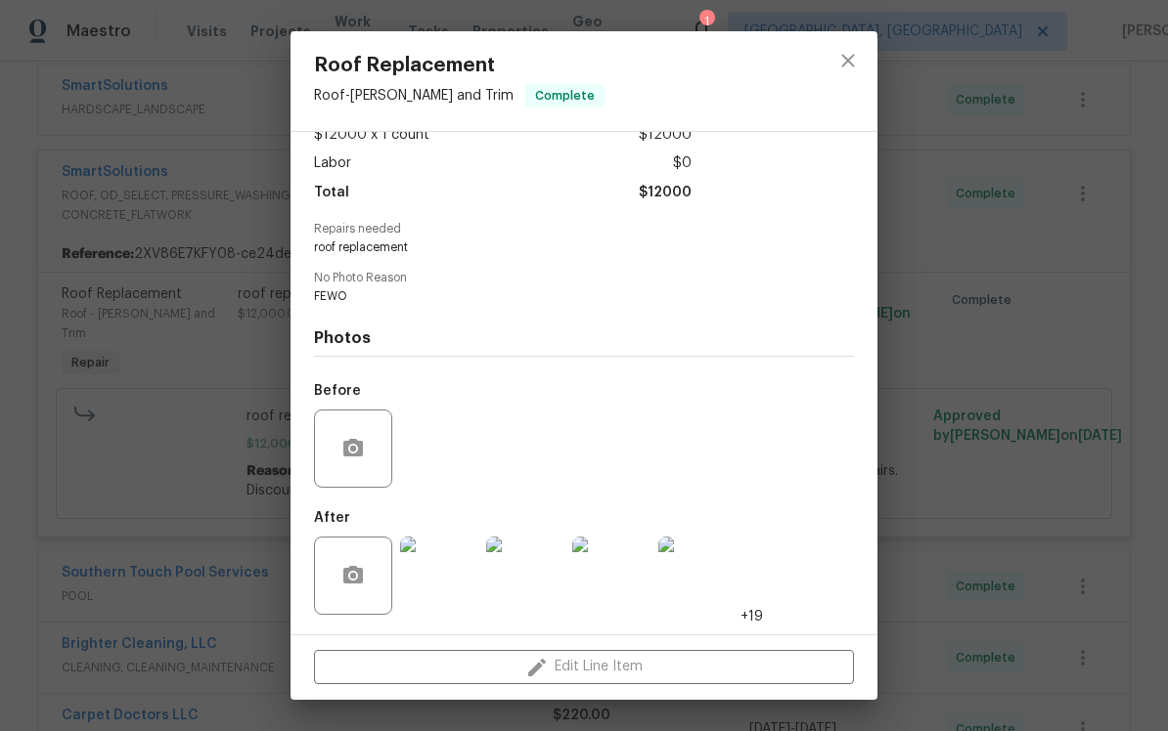
scroll to position [126, 0]
click at [446, 575] on img at bounding box center [439, 576] width 78 height 78
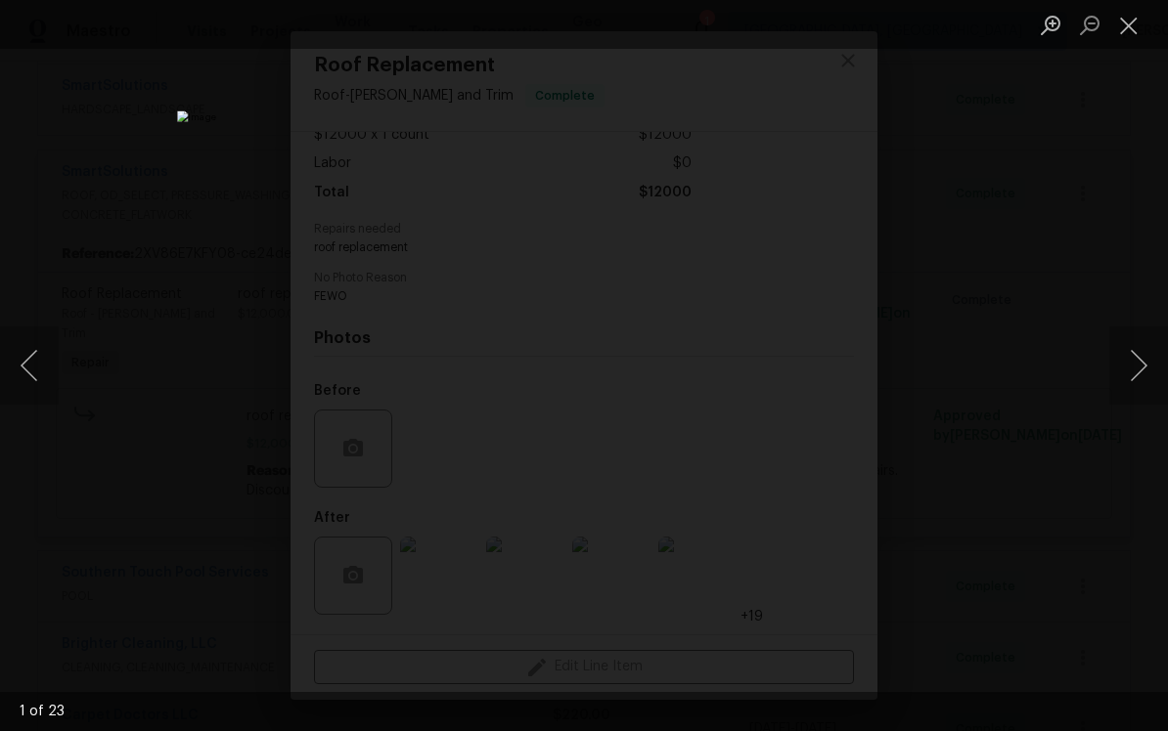
click at [1131, 353] on button "Next image" at bounding box center [1138, 366] width 59 height 78
click at [1131, 350] on button "Next image" at bounding box center [1138, 366] width 59 height 78
click at [1125, 361] on button "Next image" at bounding box center [1138, 366] width 59 height 78
click at [1145, 361] on button "Next image" at bounding box center [1138, 366] width 59 height 78
click at [1120, 374] on button "Next image" at bounding box center [1138, 366] width 59 height 78
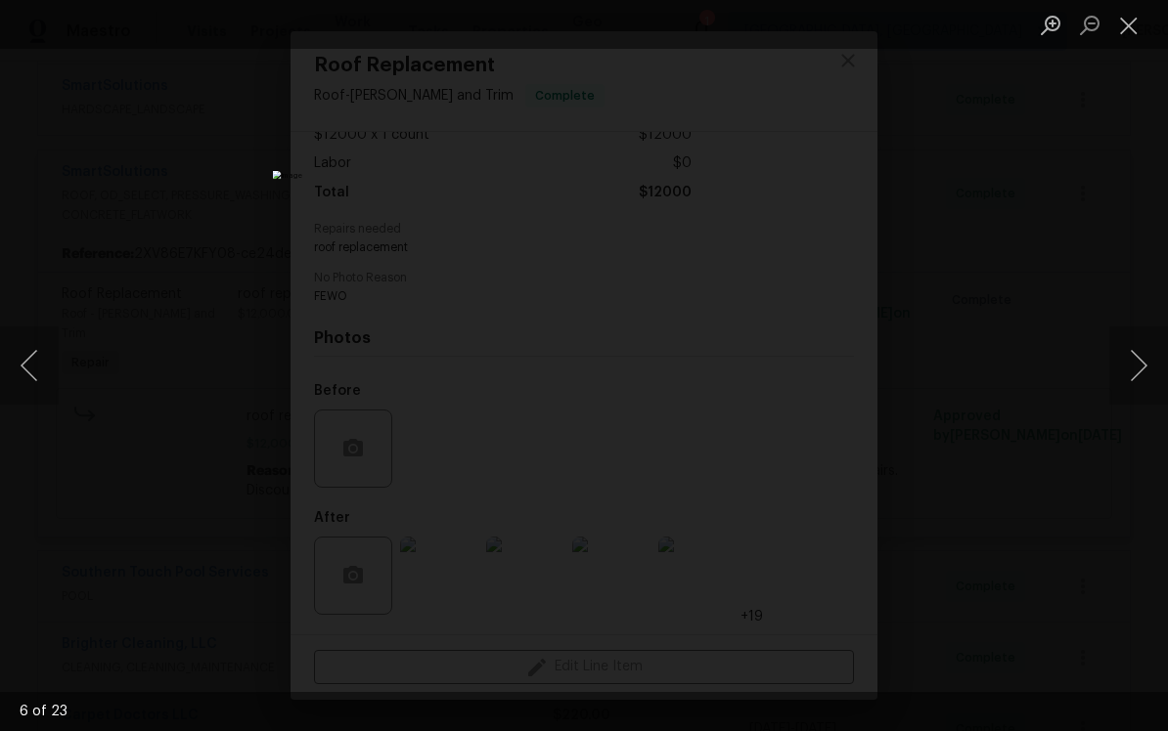
click at [1131, 360] on button "Next image" at bounding box center [1138, 366] width 59 height 78
click at [1137, 364] on button "Next image" at bounding box center [1138, 366] width 59 height 78
click at [1134, 359] on button "Next image" at bounding box center [1138, 366] width 59 height 78
click at [1124, 365] on button "Next image" at bounding box center [1138, 366] width 59 height 78
click at [1141, 368] on button "Next image" at bounding box center [1138, 366] width 59 height 78
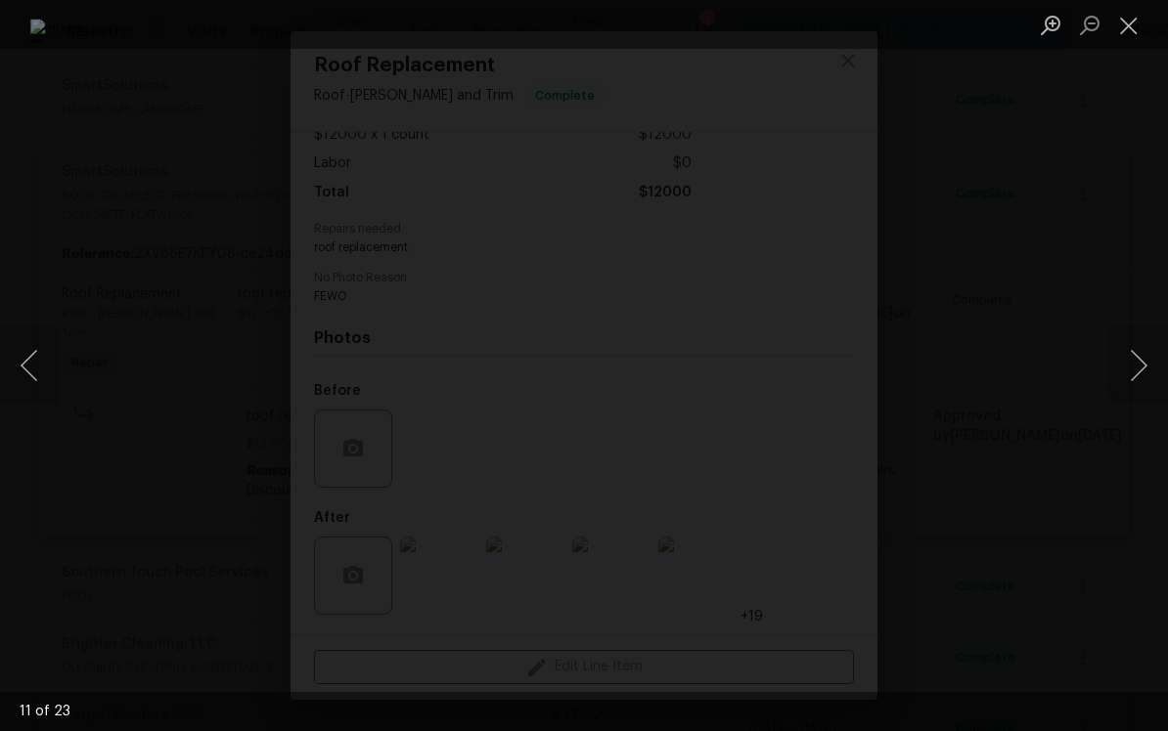
click at [1122, 369] on button "Next image" at bounding box center [1138, 366] width 59 height 78
click at [1134, 361] on button "Next image" at bounding box center [1138, 366] width 59 height 78
click at [1138, 359] on button "Next image" at bounding box center [1138, 366] width 59 height 78
click at [1129, 366] on button "Next image" at bounding box center [1138, 366] width 59 height 78
click at [1124, 377] on button "Next image" at bounding box center [1138, 366] width 59 height 78
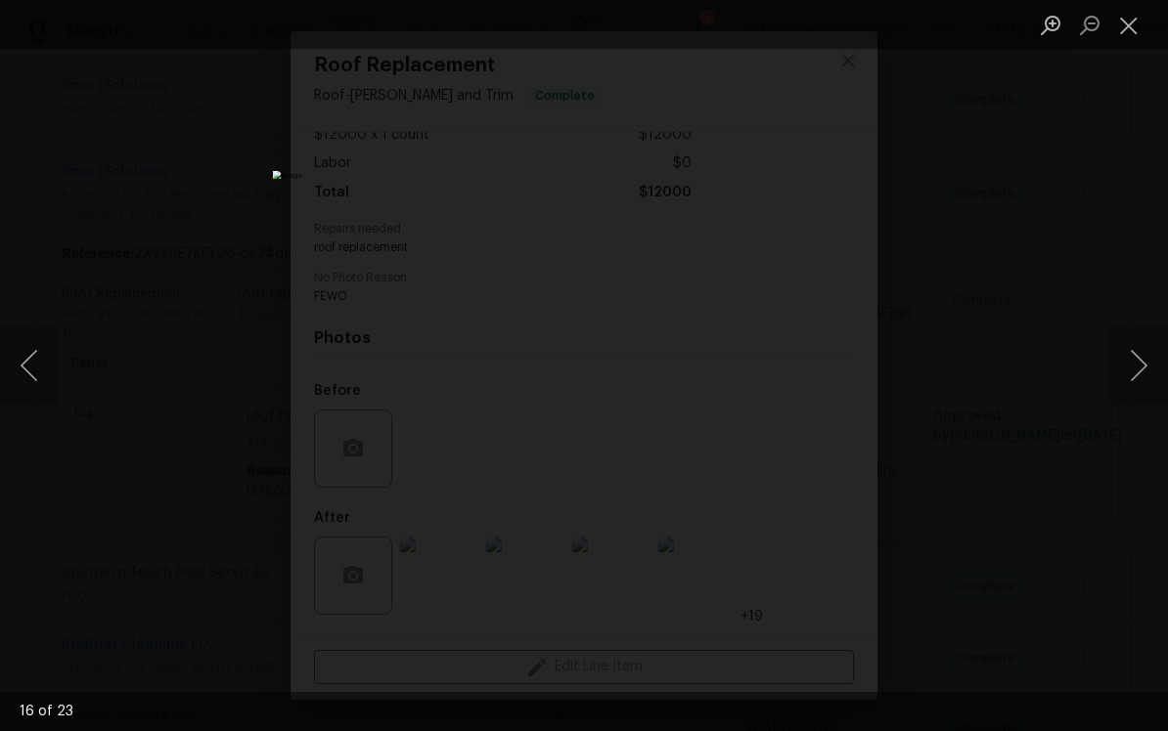
click at [1127, 366] on button "Next image" at bounding box center [1138, 366] width 59 height 78
click at [1136, 366] on button "Next image" at bounding box center [1138, 366] width 59 height 78
click at [1129, 366] on button "Next image" at bounding box center [1138, 366] width 59 height 78
click at [1124, 368] on button "Next image" at bounding box center [1138, 366] width 59 height 78
click at [1133, 372] on button "Next image" at bounding box center [1138, 366] width 59 height 78
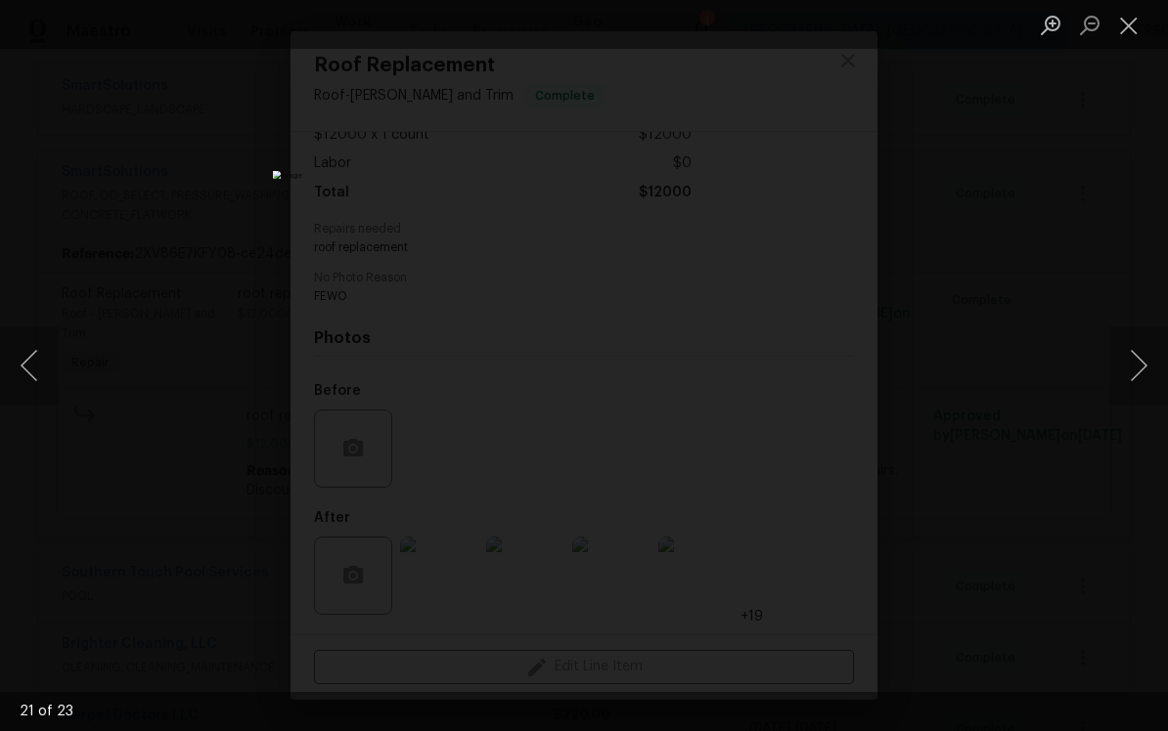
click at [1134, 364] on button "Next image" at bounding box center [1138, 366] width 59 height 78
click at [1129, 364] on button "Next image" at bounding box center [1138, 366] width 59 height 78
click at [1131, 365] on button "Next image" at bounding box center [1138, 366] width 59 height 78
click at [1120, 241] on div "Lightbox" at bounding box center [584, 365] width 1168 height 731
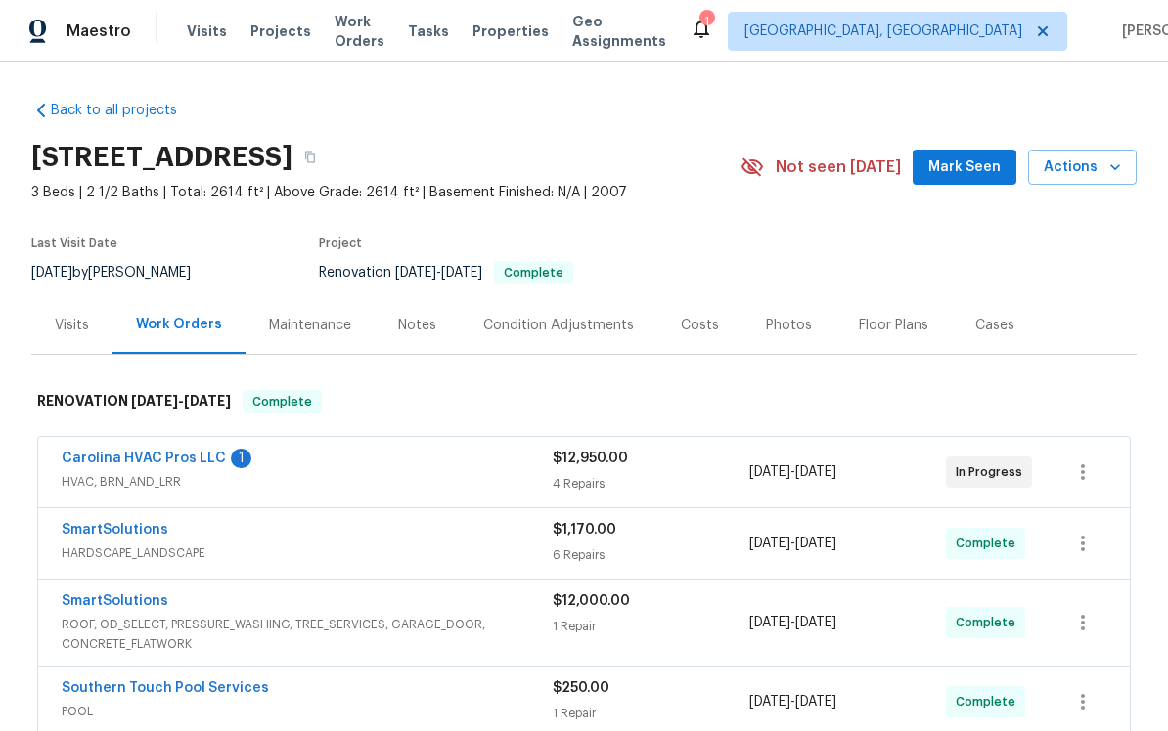
click at [415, 333] on div "Notes" at bounding box center [417, 326] width 38 height 20
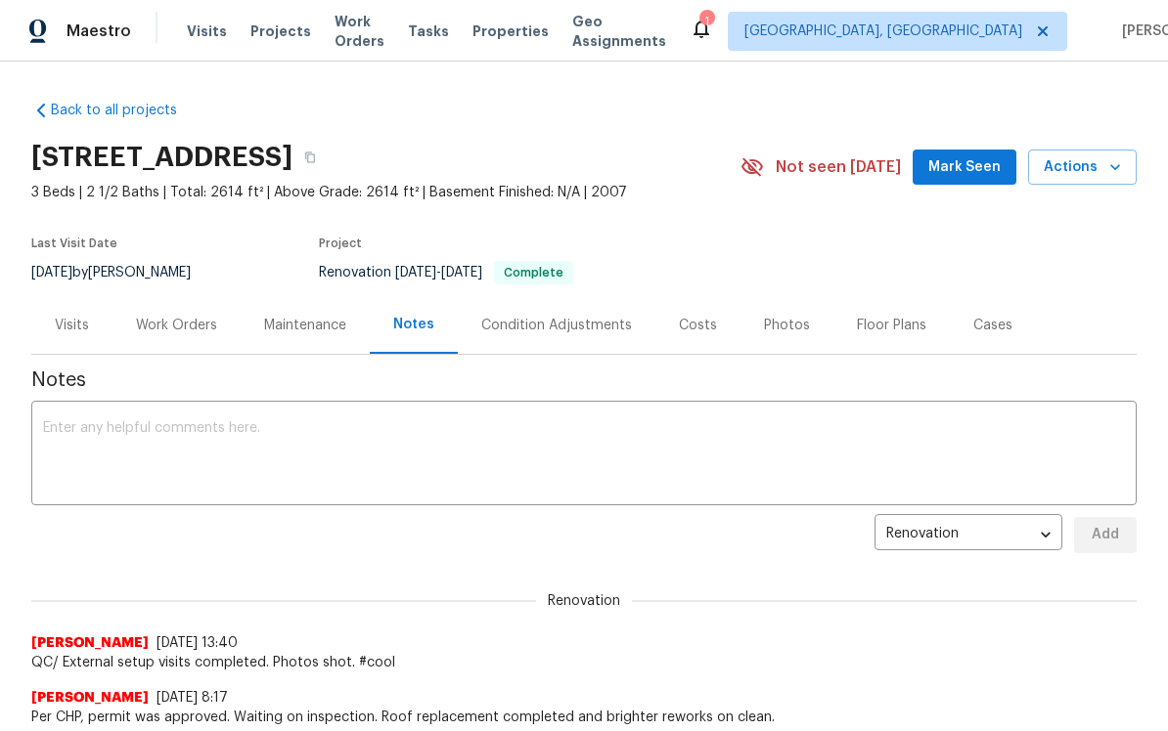
click at [687, 344] on div "Costs" at bounding box center [697, 325] width 85 height 58
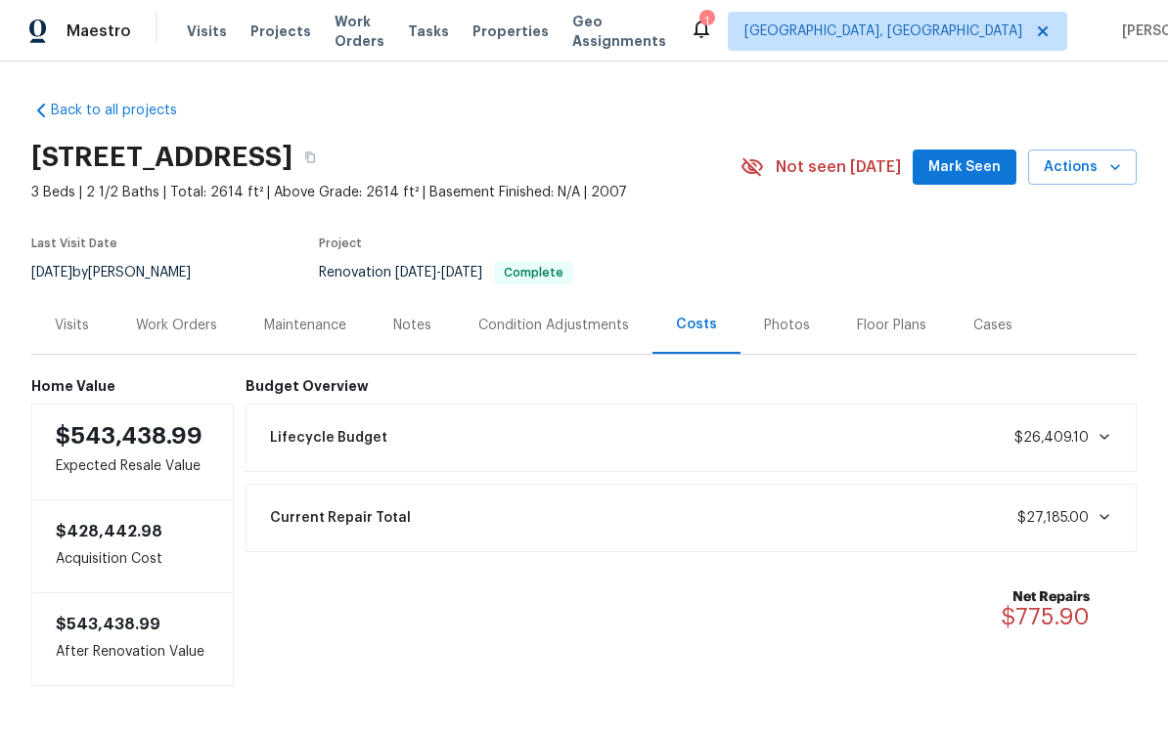
click at [857, 327] on div "Floor Plans" at bounding box center [891, 326] width 69 height 20
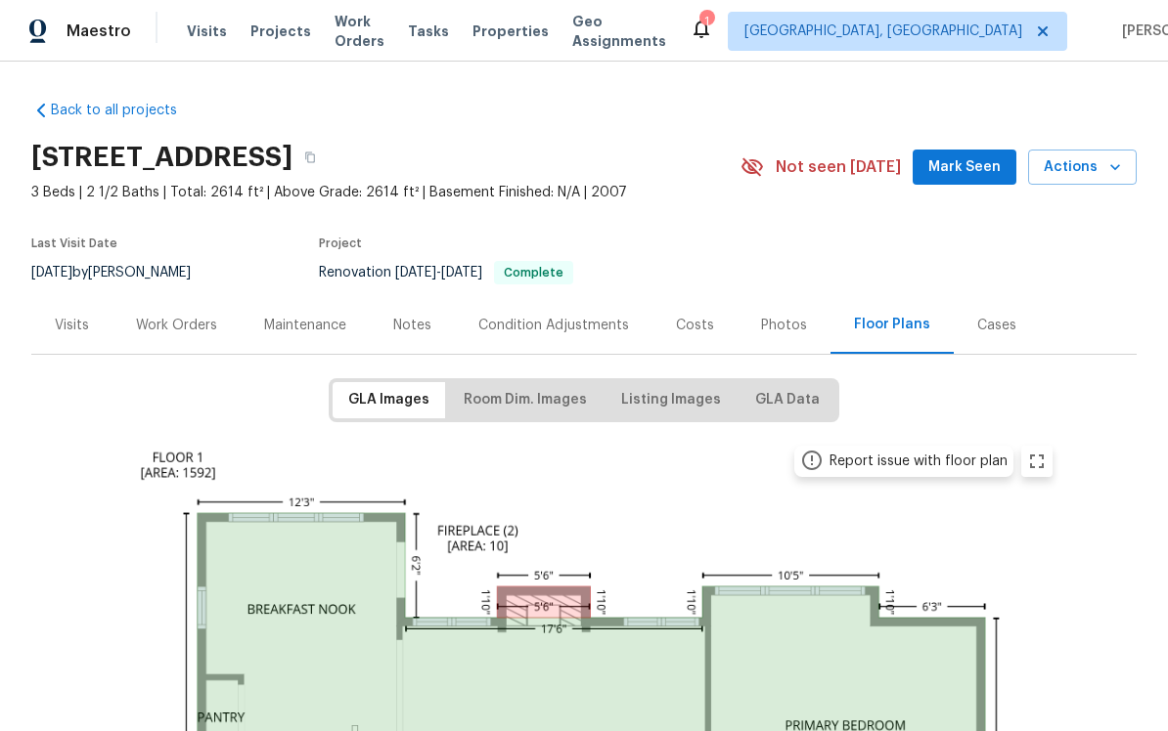
click at [694, 324] on div "Costs" at bounding box center [695, 326] width 38 height 20
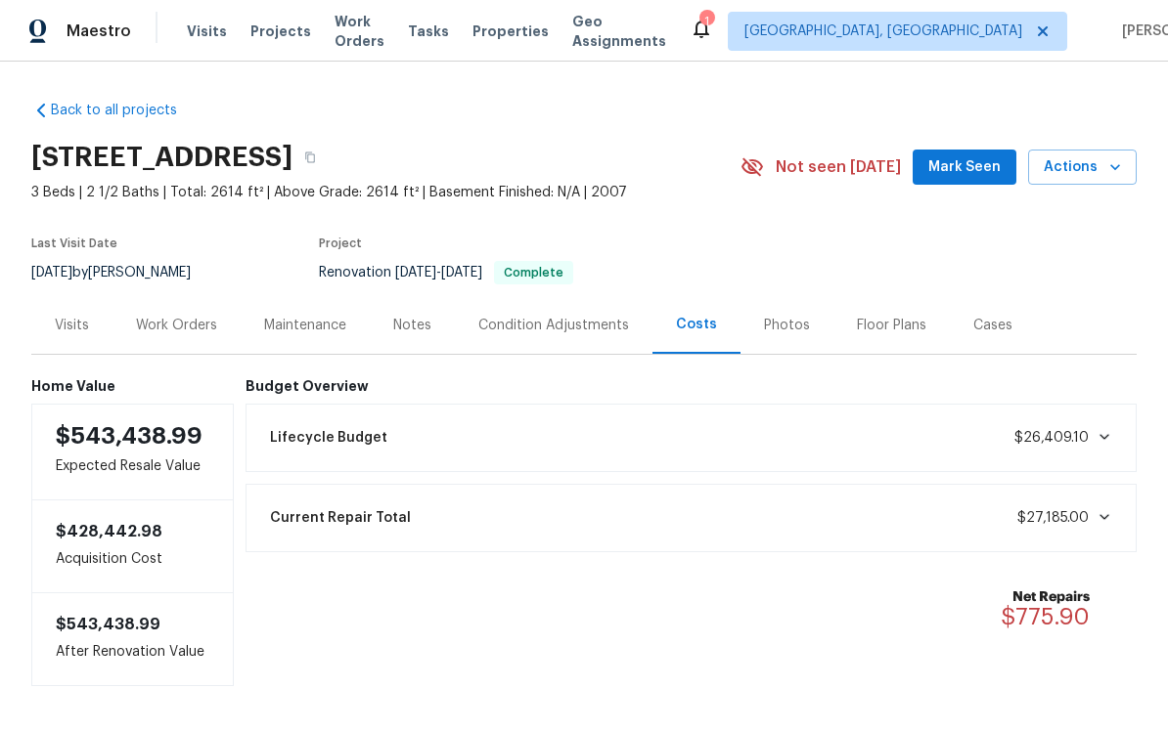
click at [165, 316] on div "Work Orders" at bounding box center [176, 326] width 81 height 20
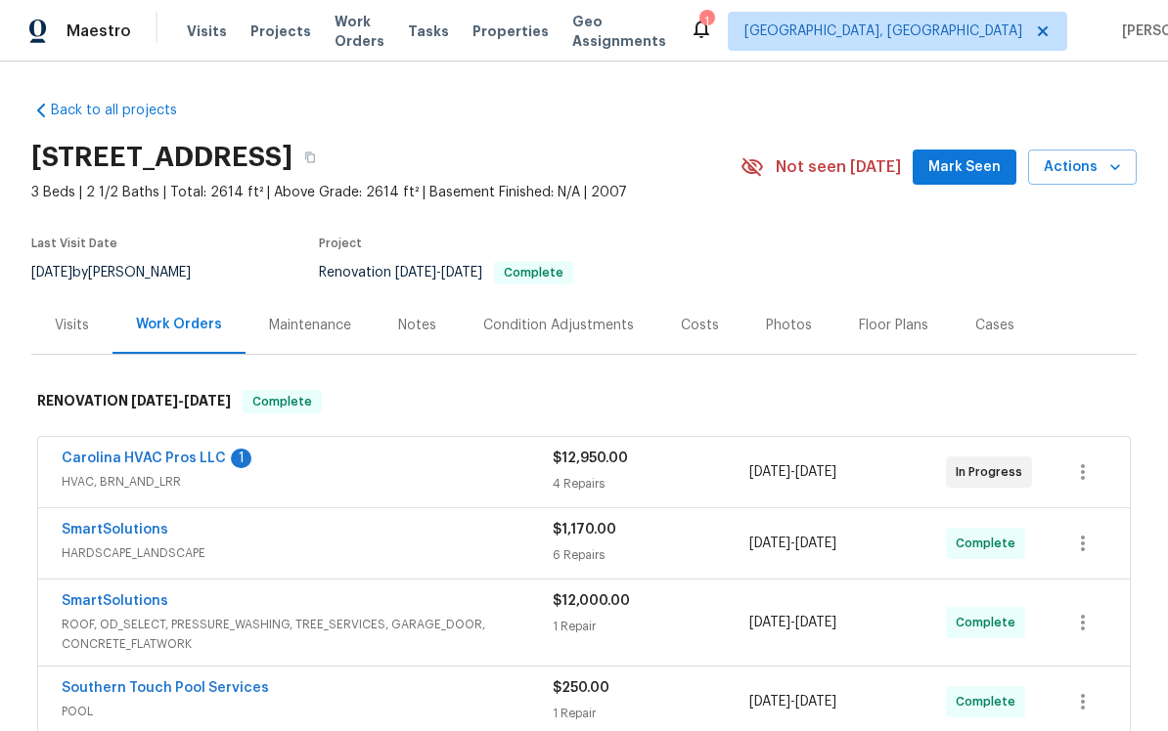
click at [780, 328] on div "Photos" at bounding box center [789, 326] width 46 height 20
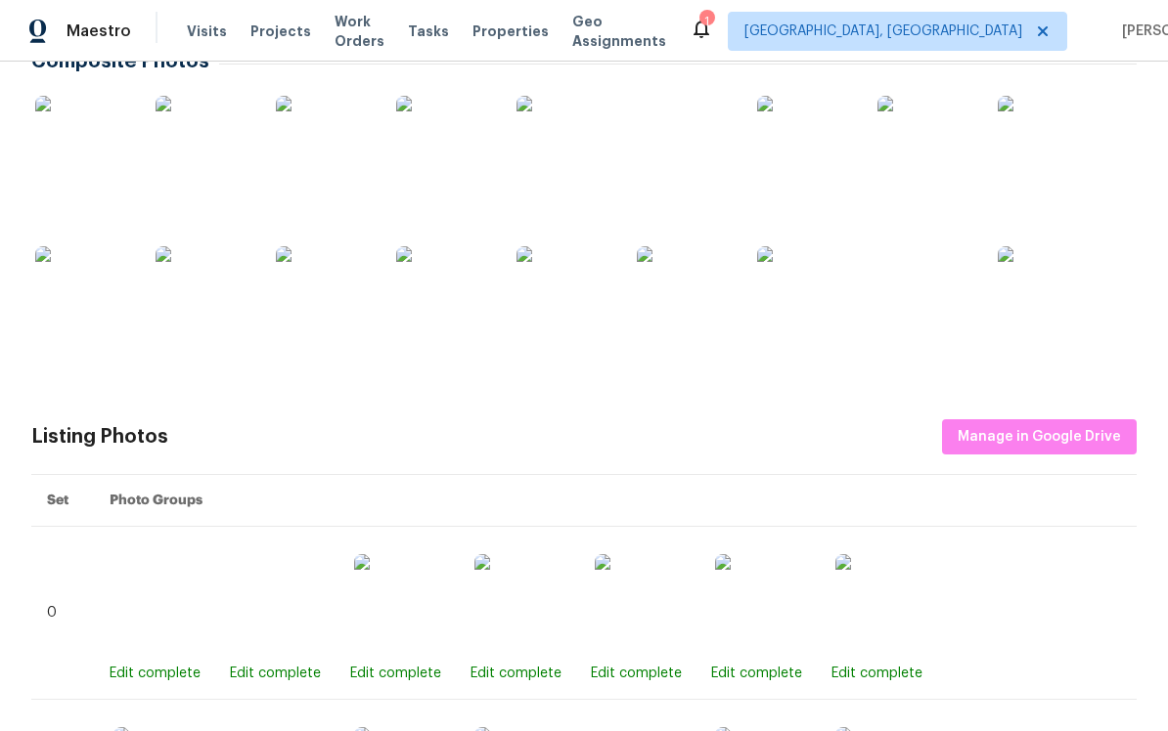
scroll to position [308, 0]
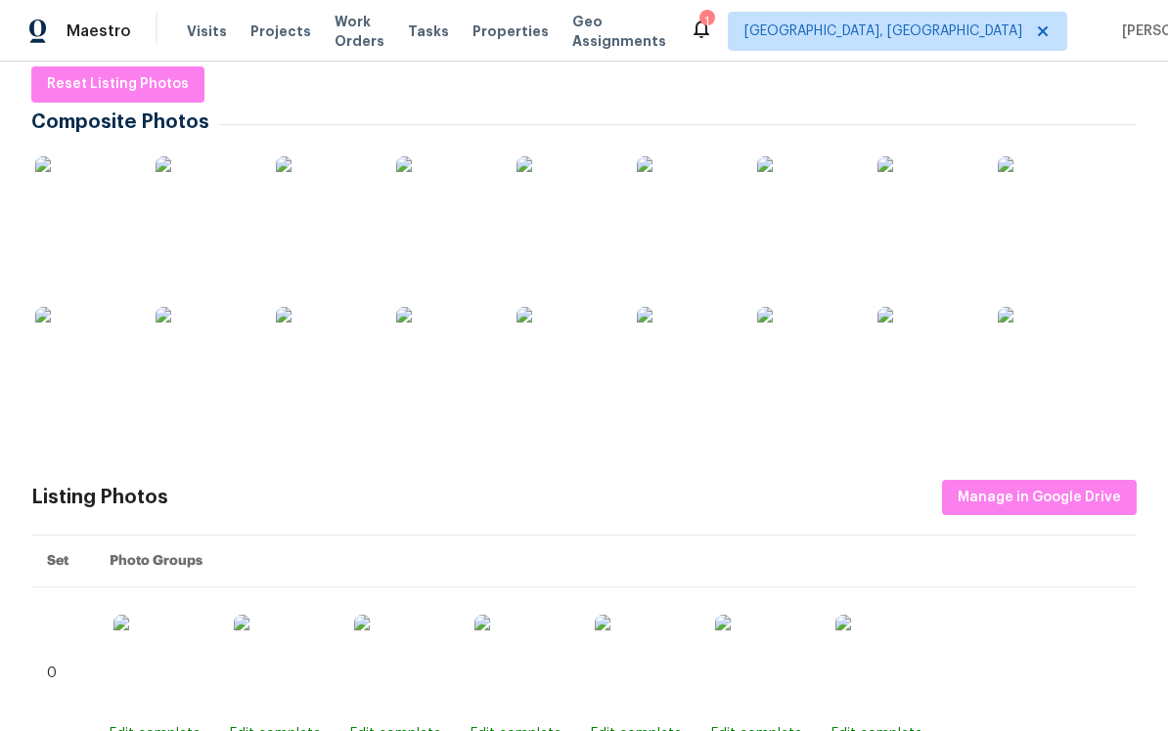
click at [72, 214] on img at bounding box center [84, 205] width 98 height 98
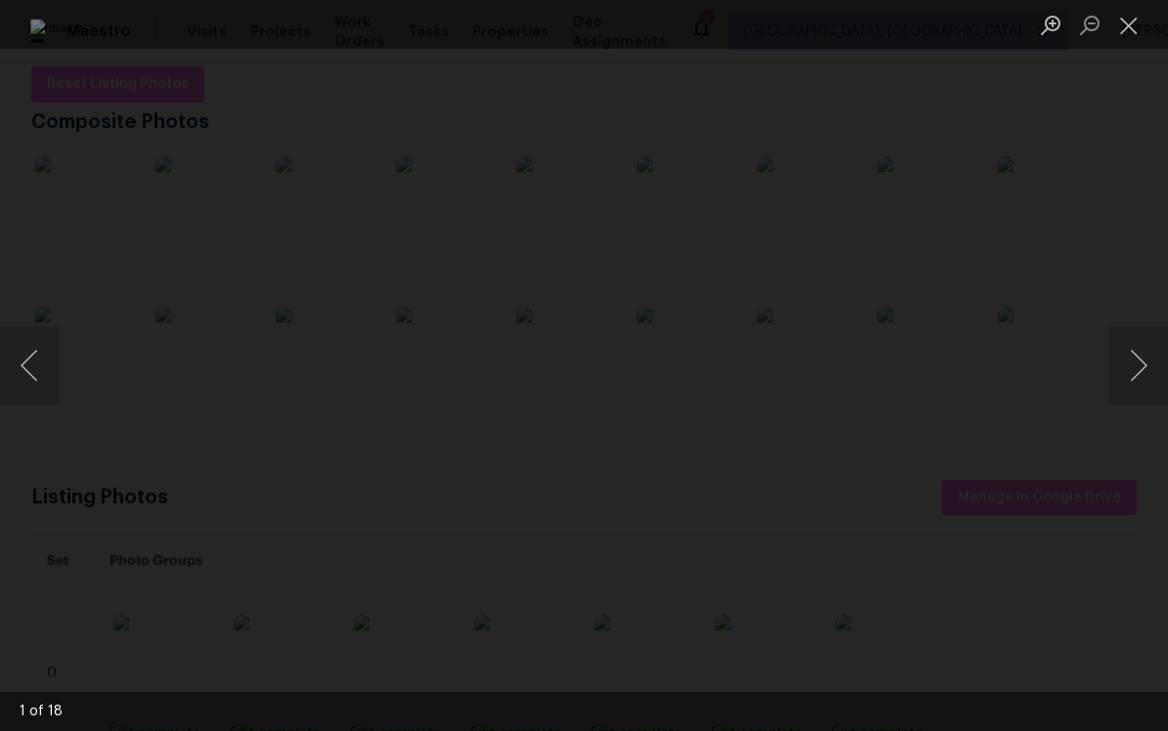
click at [1125, 367] on button "Next image" at bounding box center [1138, 366] width 59 height 78
click at [1110, 368] on button "Next image" at bounding box center [1138, 366] width 59 height 78
click at [1125, 364] on button "Next image" at bounding box center [1138, 366] width 59 height 78
click at [1125, 361] on button "Next image" at bounding box center [1138, 366] width 59 height 78
click at [1105, 366] on div "Lightbox" at bounding box center [584, 365] width 1168 height 731
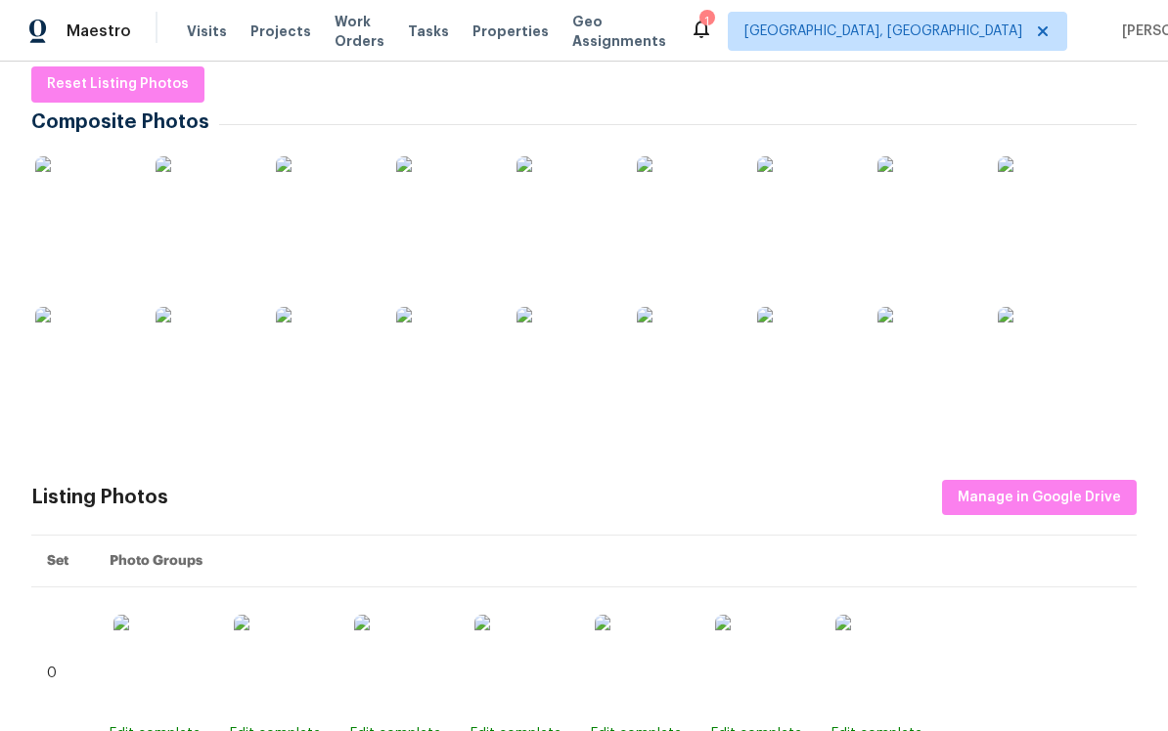
click at [1006, 212] on img at bounding box center [1046, 205] width 98 height 98
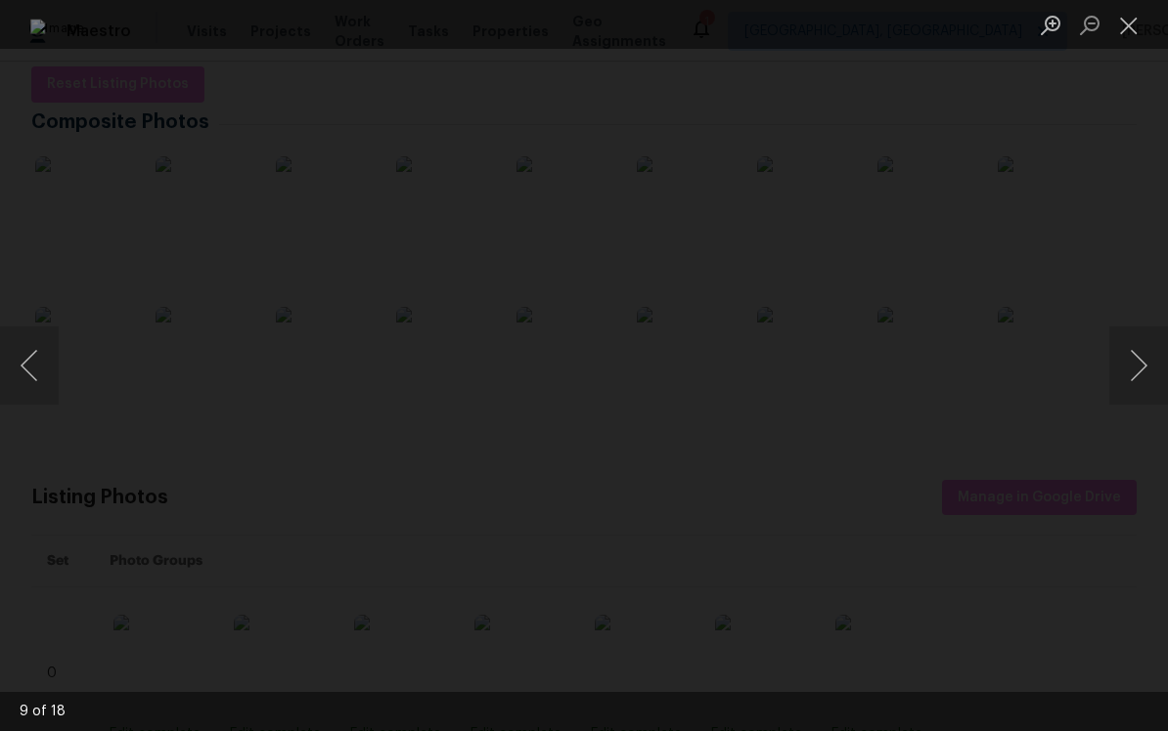
click at [1136, 361] on button "Next image" at bounding box center [1138, 366] width 59 height 78
click at [1125, 364] on button "Next image" at bounding box center [1138, 366] width 59 height 78
click at [1131, 360] on button "Next image" at bounding box center [1138, 366] width 59 height 78
click at [1131, 357] on button "Next image" at bounding box center [1138, 366] width 59 height 78
click at [1132, 365] on button "Next image" at bounding box center [1138, 366] width 59 height 78
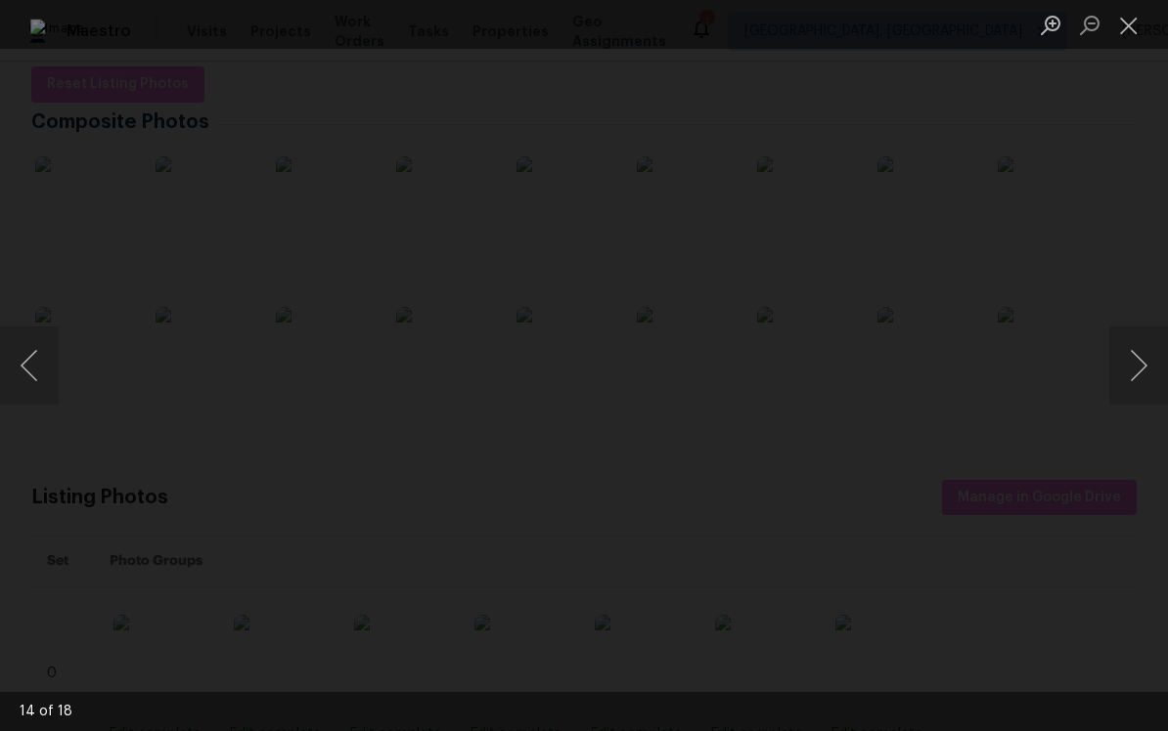
click at [1133, 357] on button "Next image" at bounding box center [1138, 366] width 59 height 78
click at [1131, 359] on button "Next image" at bounding box center [1138, 366] width 59 height 78
click at [1129, 358] on button "Next image" at bounding box center [1138, 366] width 59 height 78
click at [1125, 367] on button "Next image" at bounding box center [1138, 366] width 59 height 78
click at [1125, 365] on button "Next image" at bounding box center [1138, 366] width 59 height 78
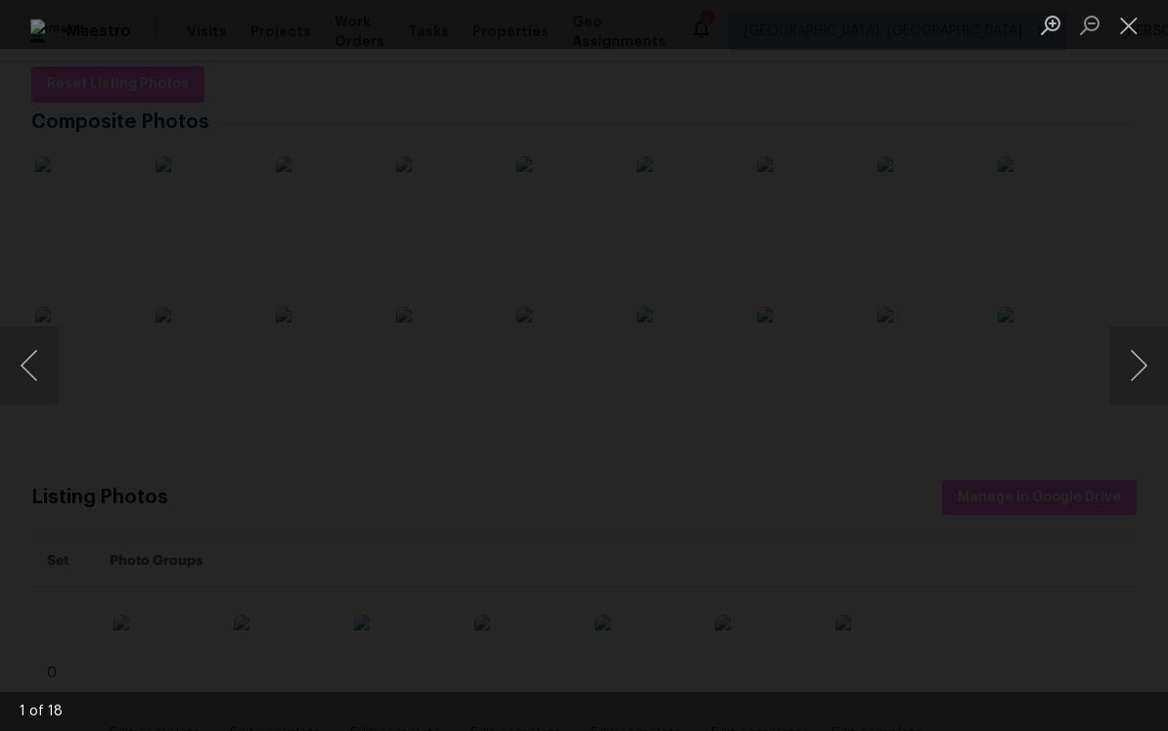
click at [1132, 360] on button "Next image" at bounding box center [1138, 366] width 59 height 78
click at [1129, 22] on button "Close lightbox" at bounding box center [1128, 25] width 39 height 34
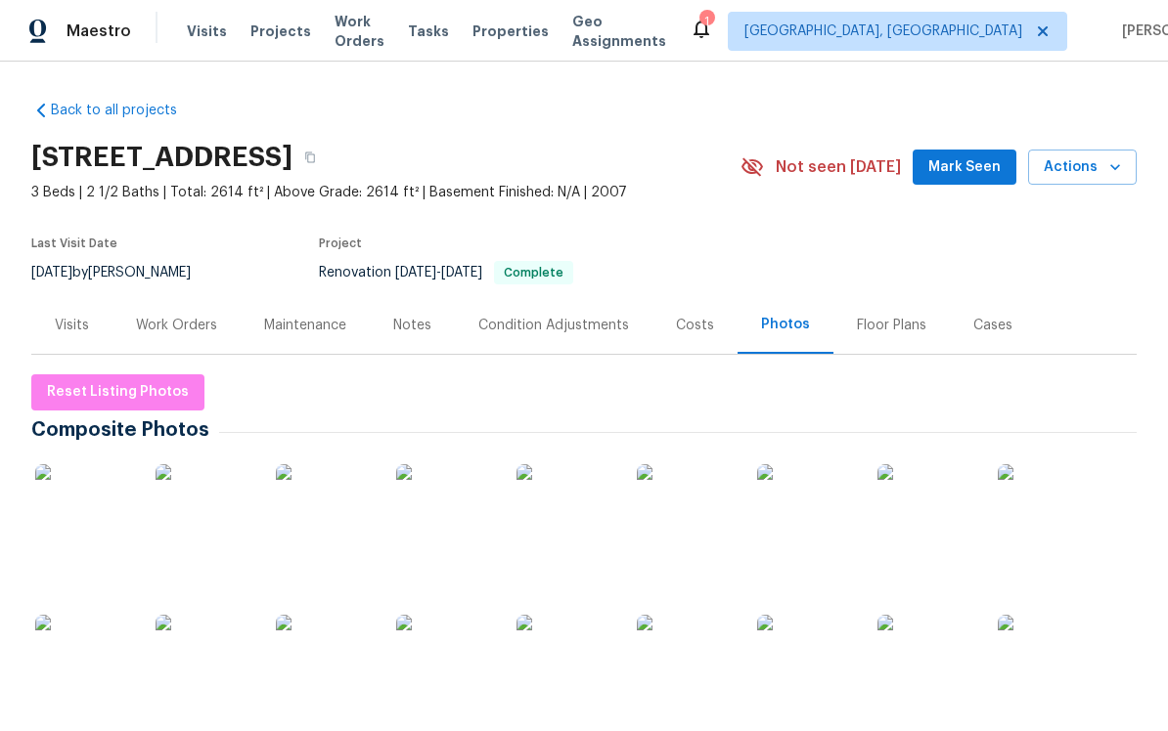
scroll to position [0, 0]
click at [690, 335] on div "Costs" at bounding box center [694, 325] width 85 height 58
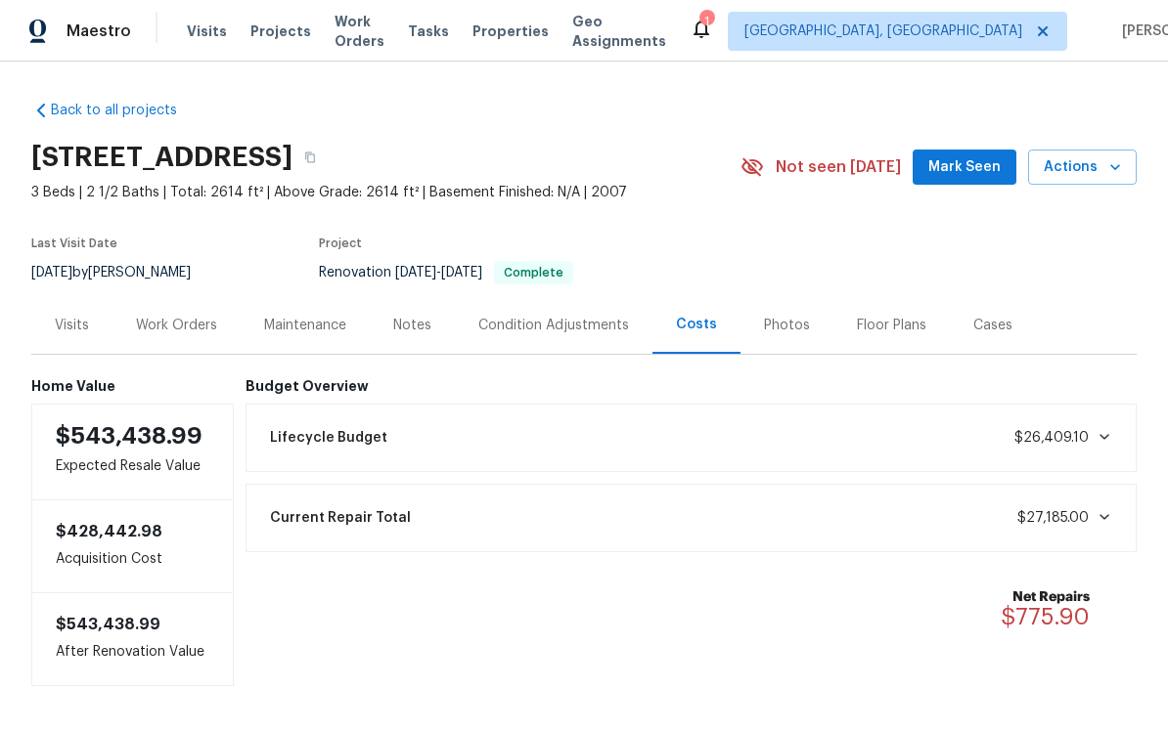
click at [589, 340] on div "Condition Adjustments" at bounding box center [554, 325] width 198 height 58
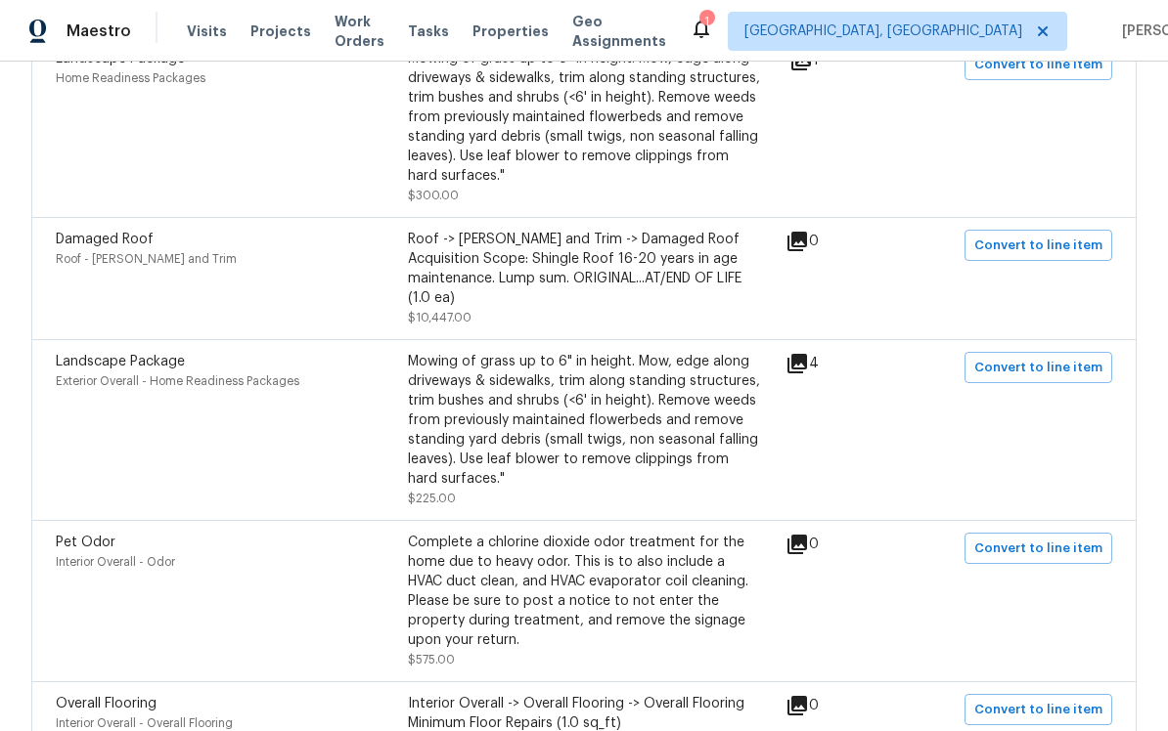
scroll to position [1241, 0]
click at [803, 358] on icon at bounding box center [797, 365] width 20 height 20
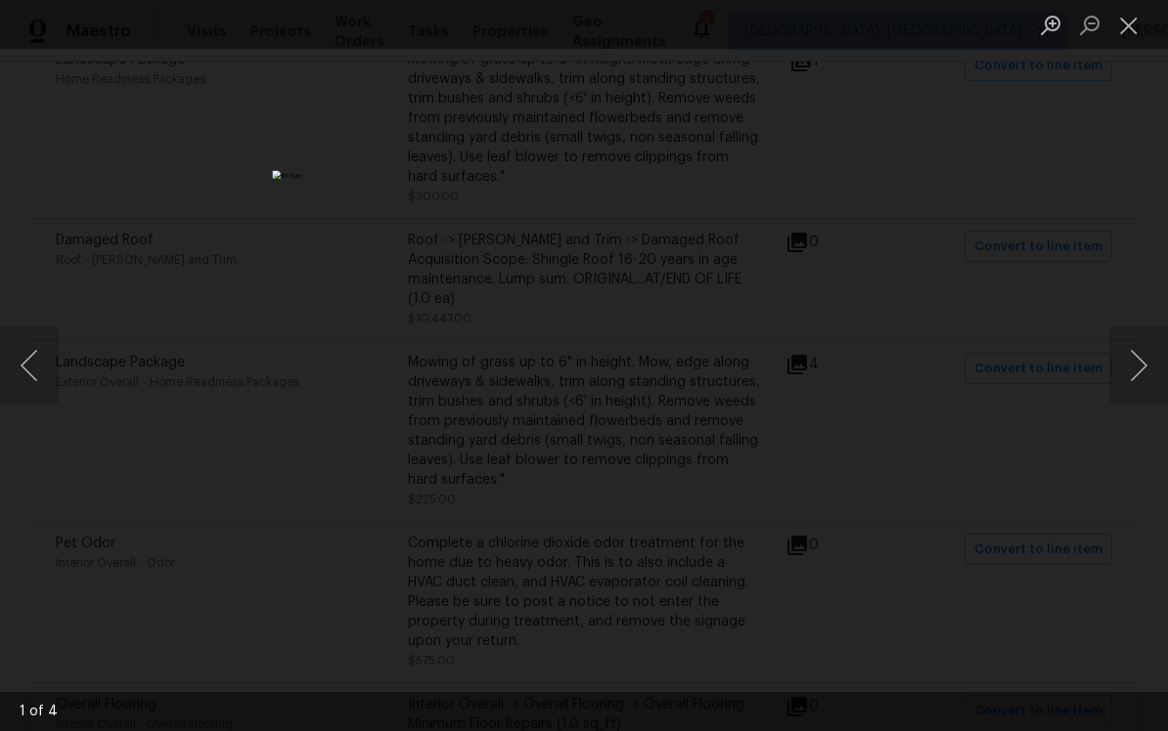
click at [1126, 367] on button "Next image" at bounding box center [1138, 366] width 59 height 78
click at [1132, 358] on button "Next image" at bounding box center [1138, 366] width 59 height 78
click at [1097, 161] on div "Lightbox" at bounding box center [584, 365] width 1168 height 731
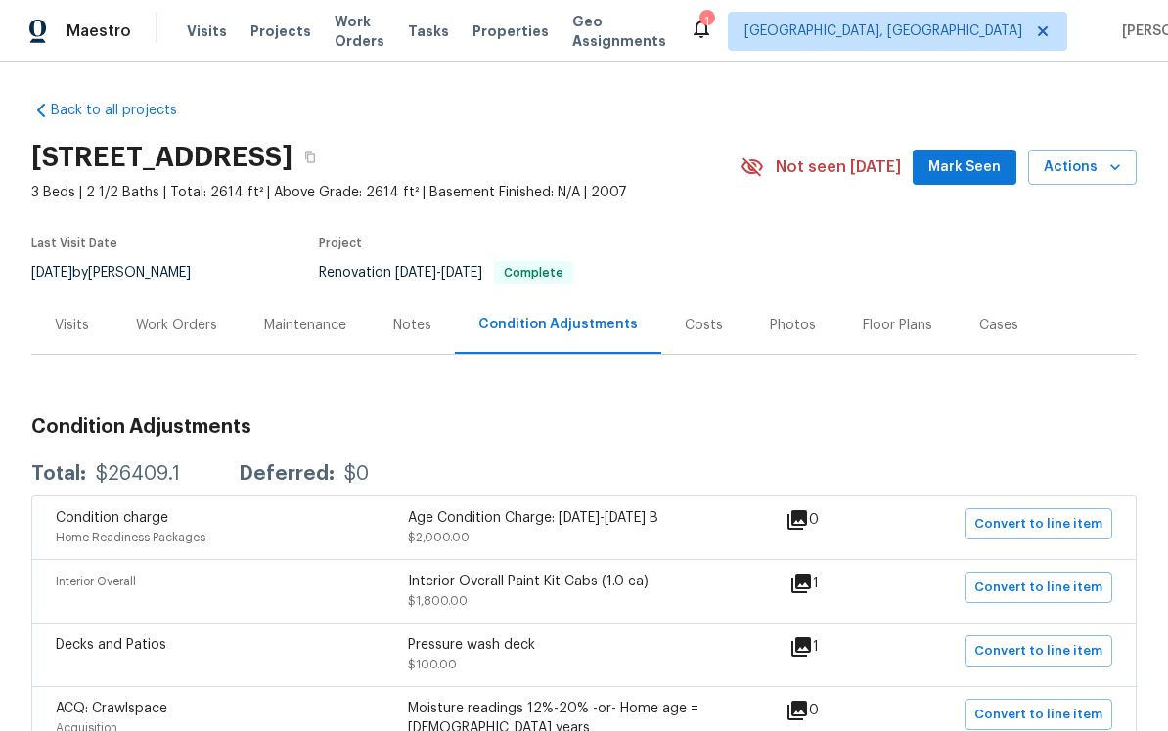
scroll to position [0, 0]
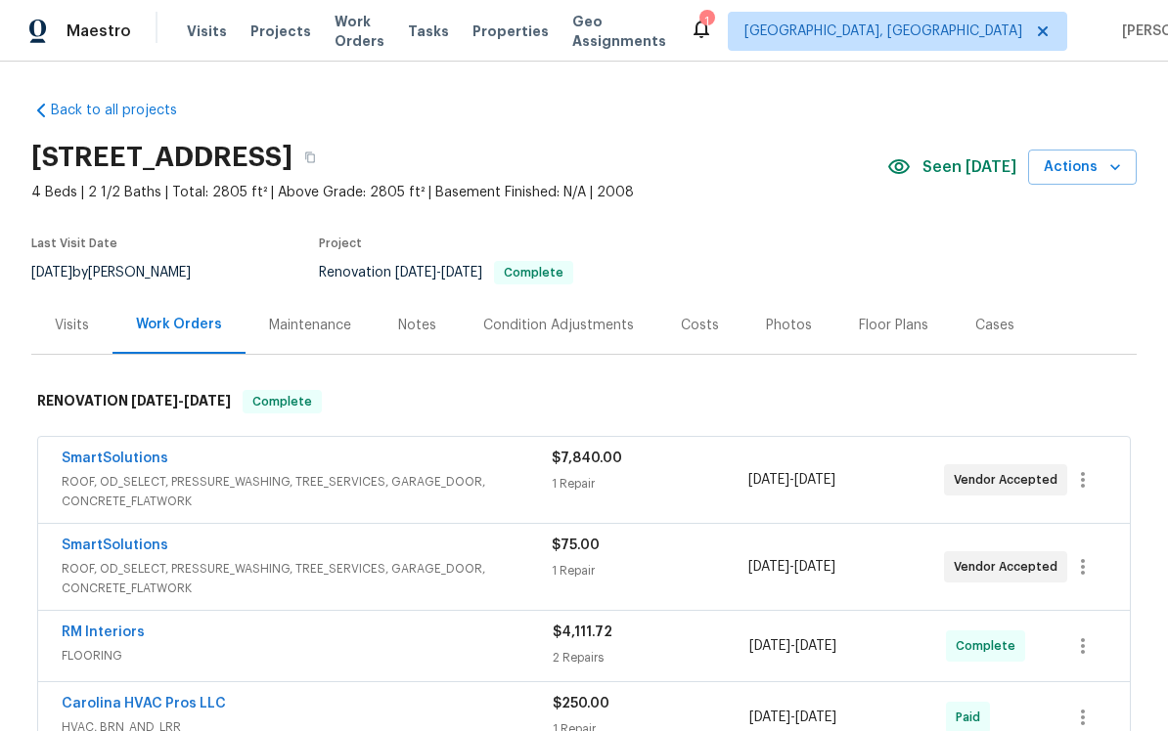
click at [789, 342] on div "Photos" at bounding box center [788, 325] width 93 height 58
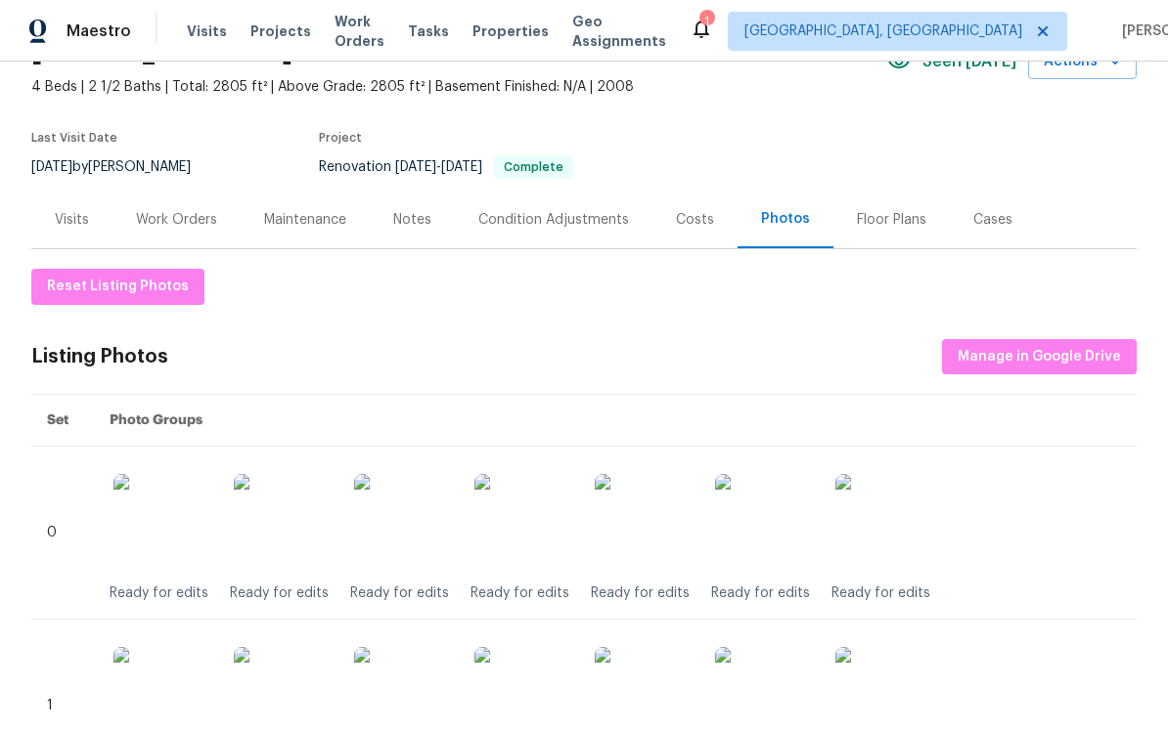
scroll to position [225, 0]
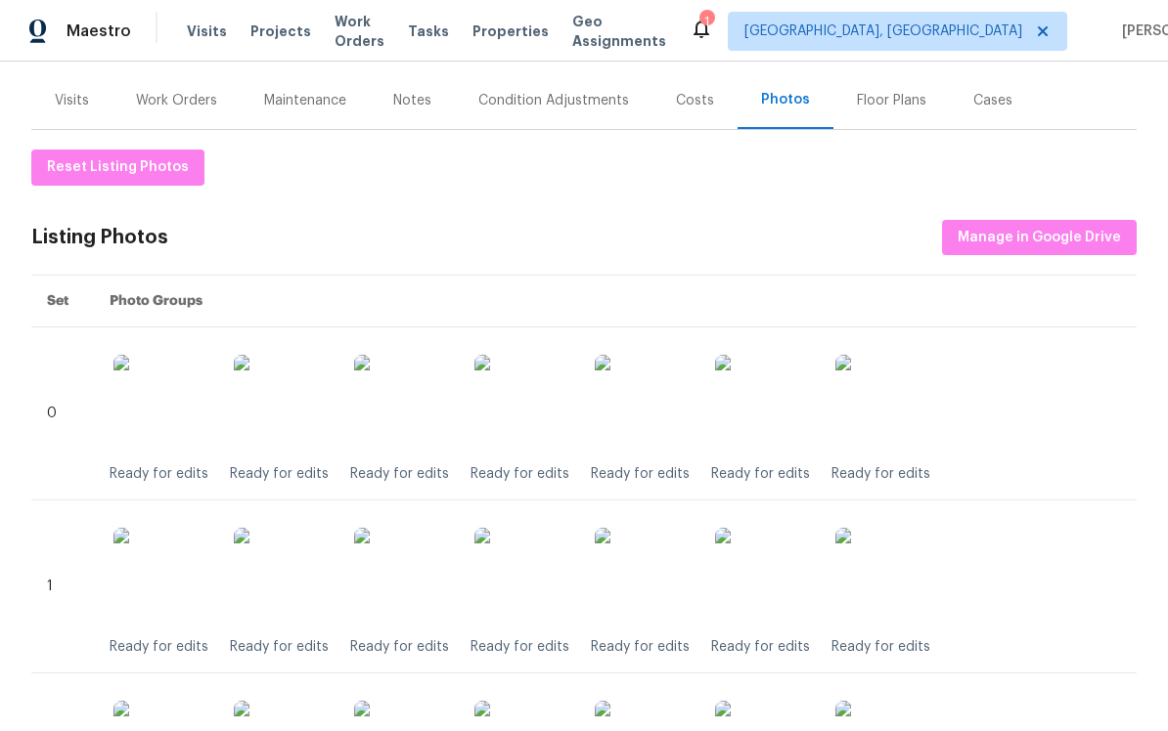
click at [513, 410] on img at bounding box center [523, 404] width 98 height 98
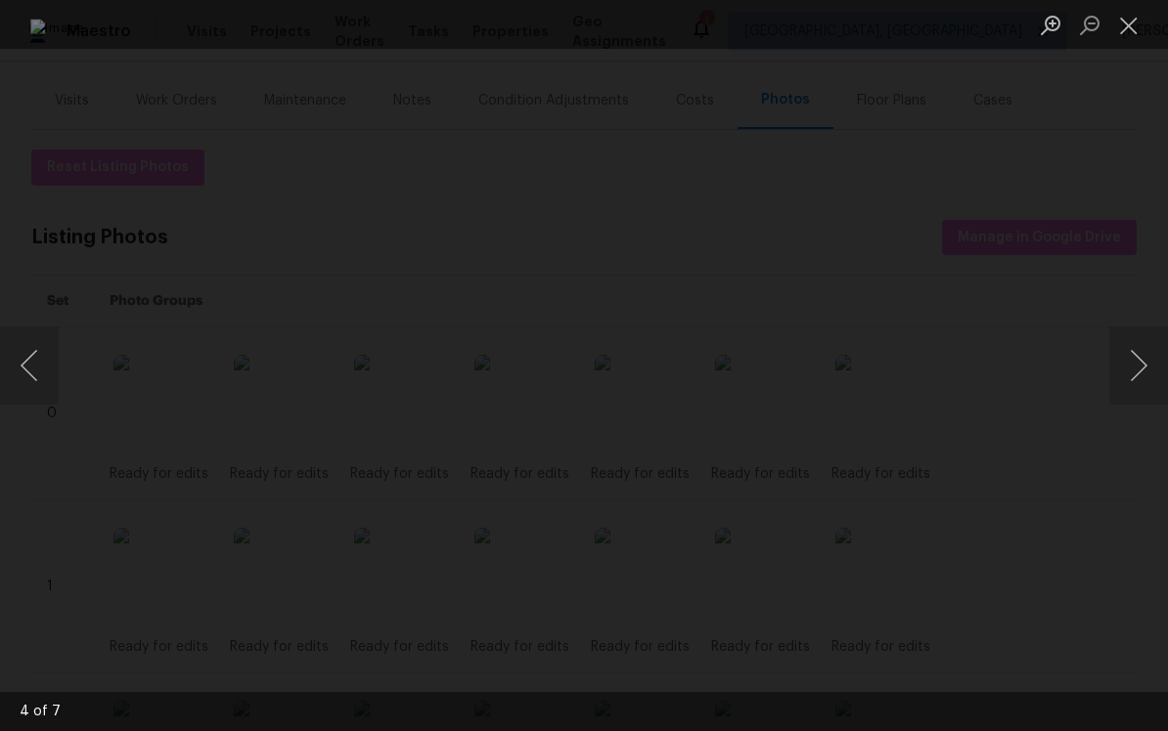
click at [1133, 24] on button "Close lightbox" at bounding box center [1128, 25] width 39 height 34
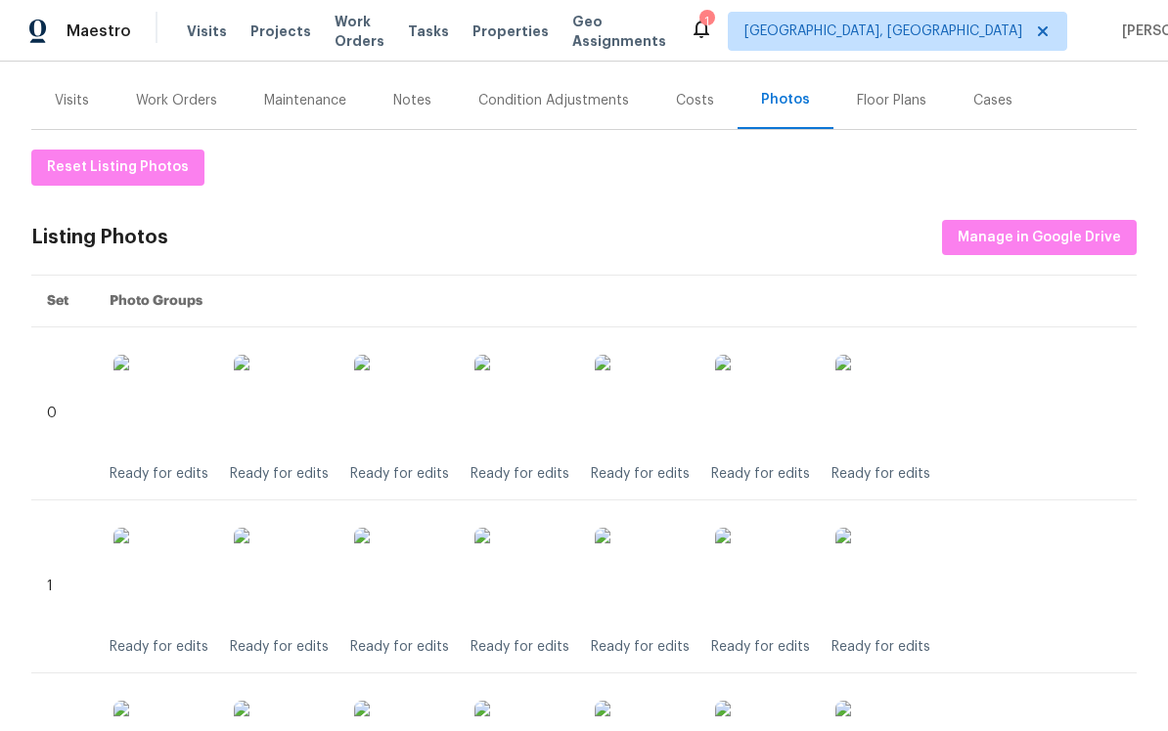
click at [161, 108] on div "Work Orders" at bounding box center [176, 101] width 81 height 20
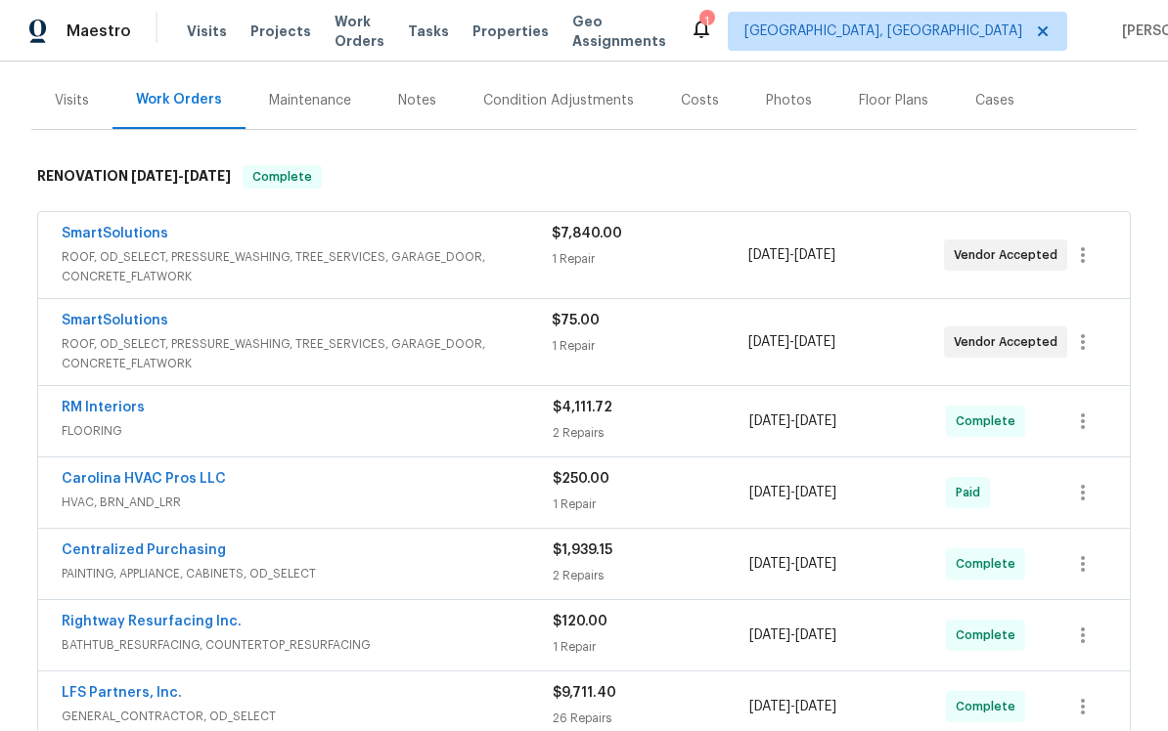
click at [703, 268] on div "1 Repair" at bounding box center [650, 259] width 196 height 20
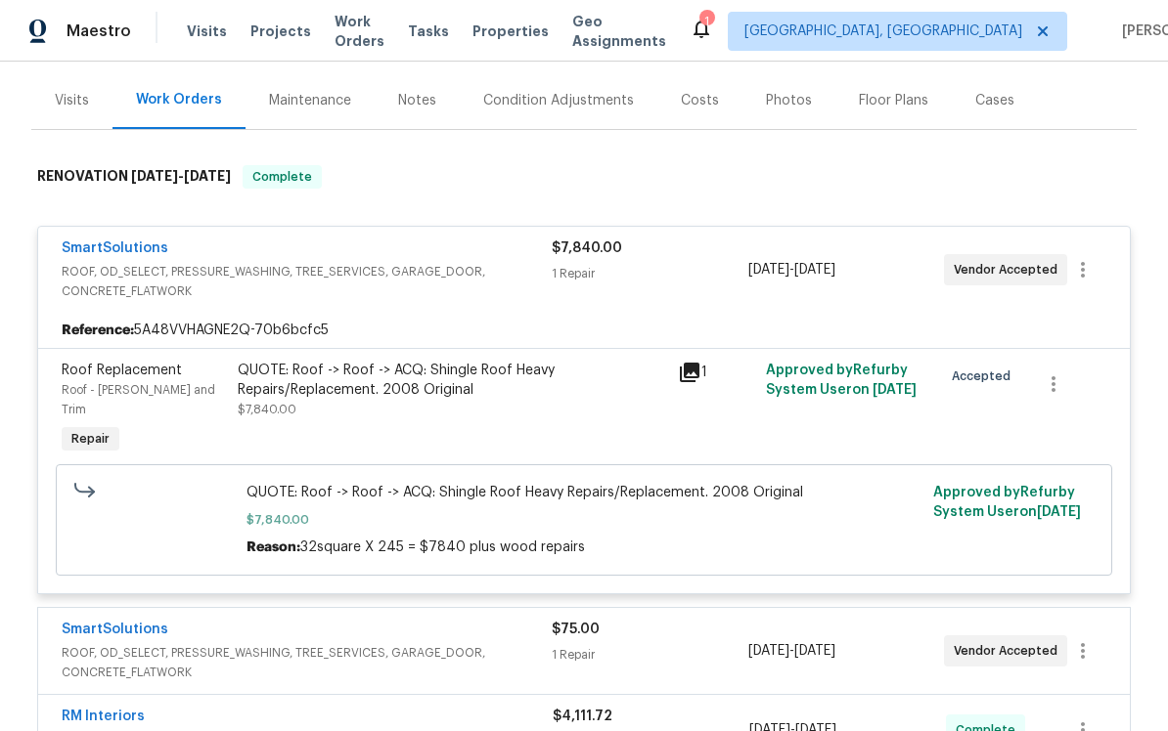
click at [685, 380] on icon at bounding box center [690, 373] width 20 height 20
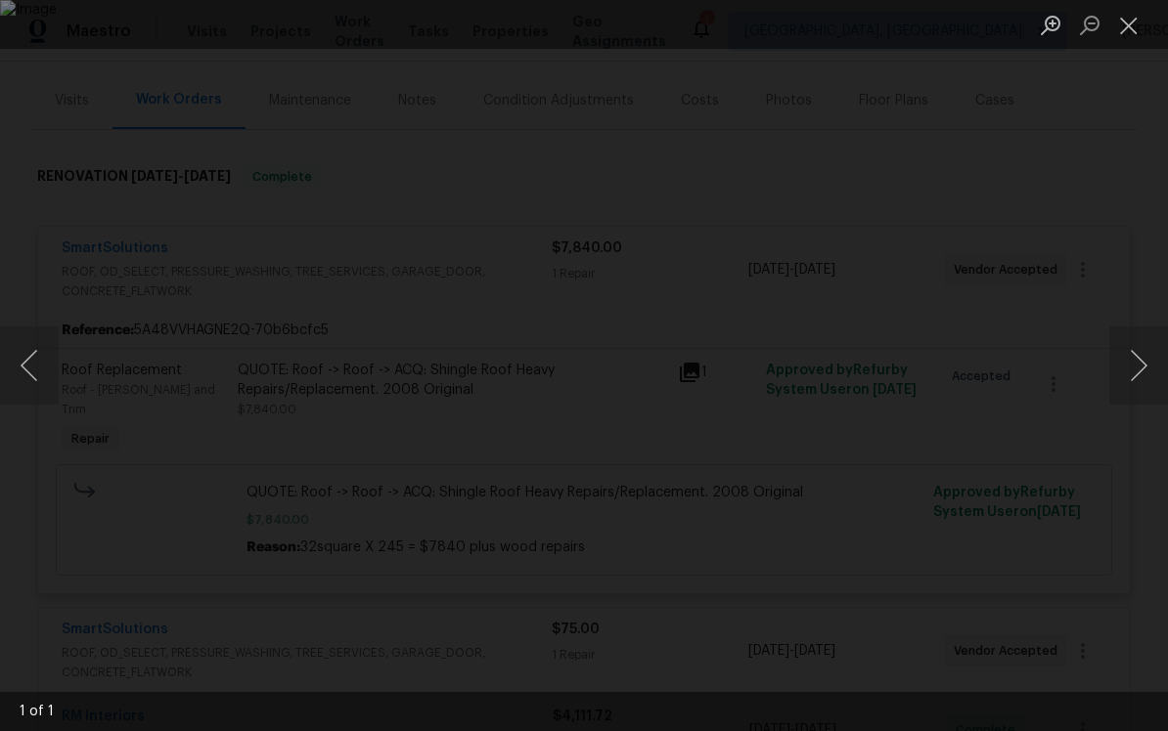
click at [1117, 30] on button "Close lightbox" at bounding box center [1128, 25] width 39 height 34
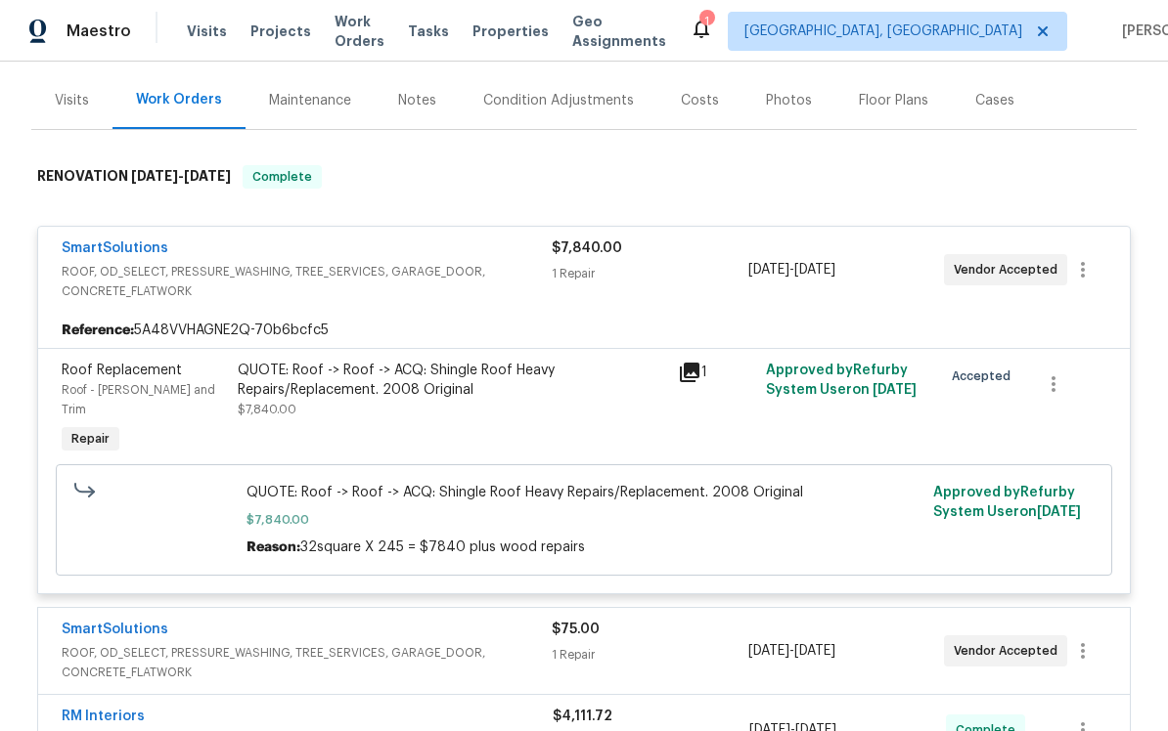
click at [706, 106] on div "Costs" at bounding box center [700, 101] width 38 height 20
